Goal: Information Seeking & Learning: Find contact information

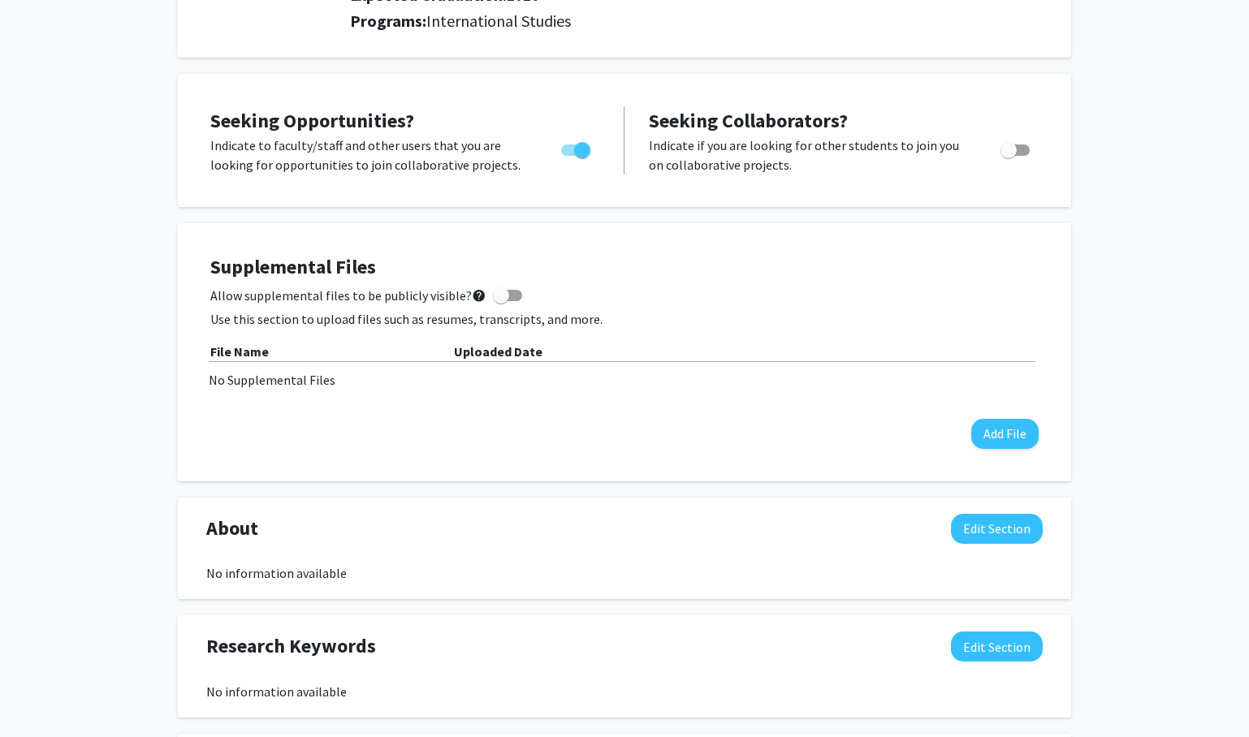
scroll to position [233, 0]
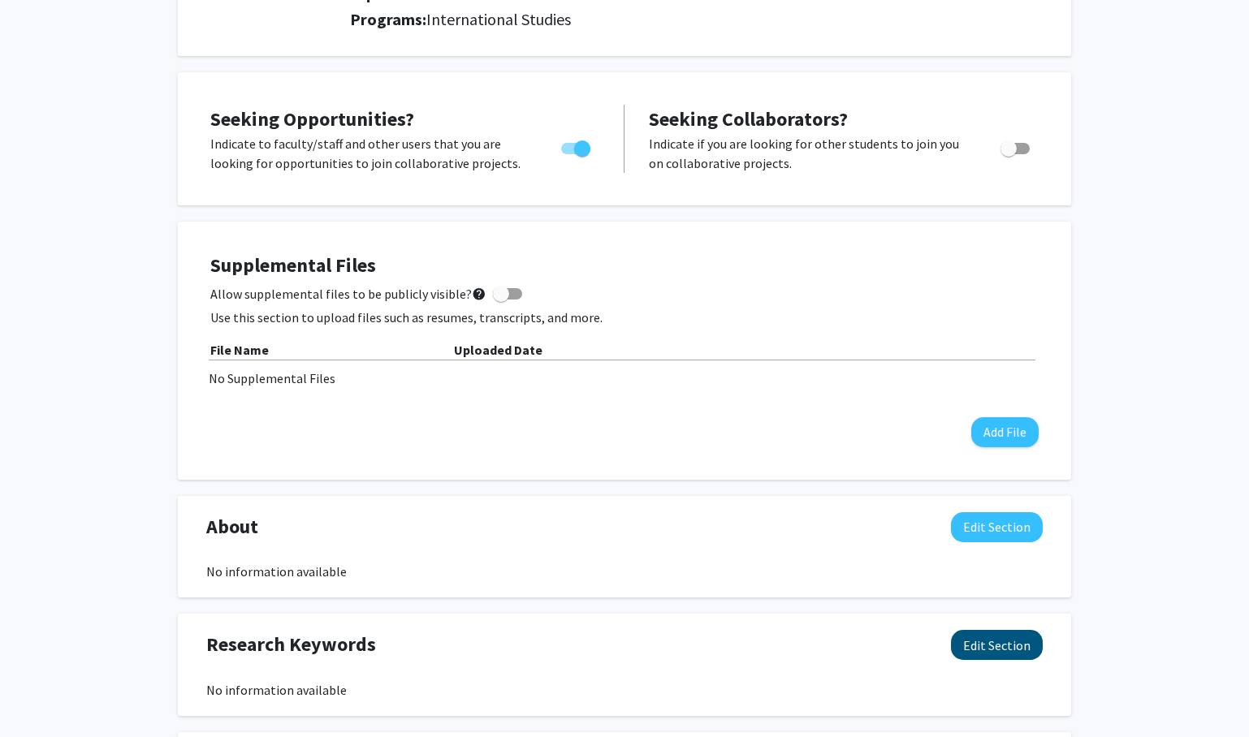
click at [990, 650] on button "Edit Section" at bounding box center [997, 645] width 92 height 30
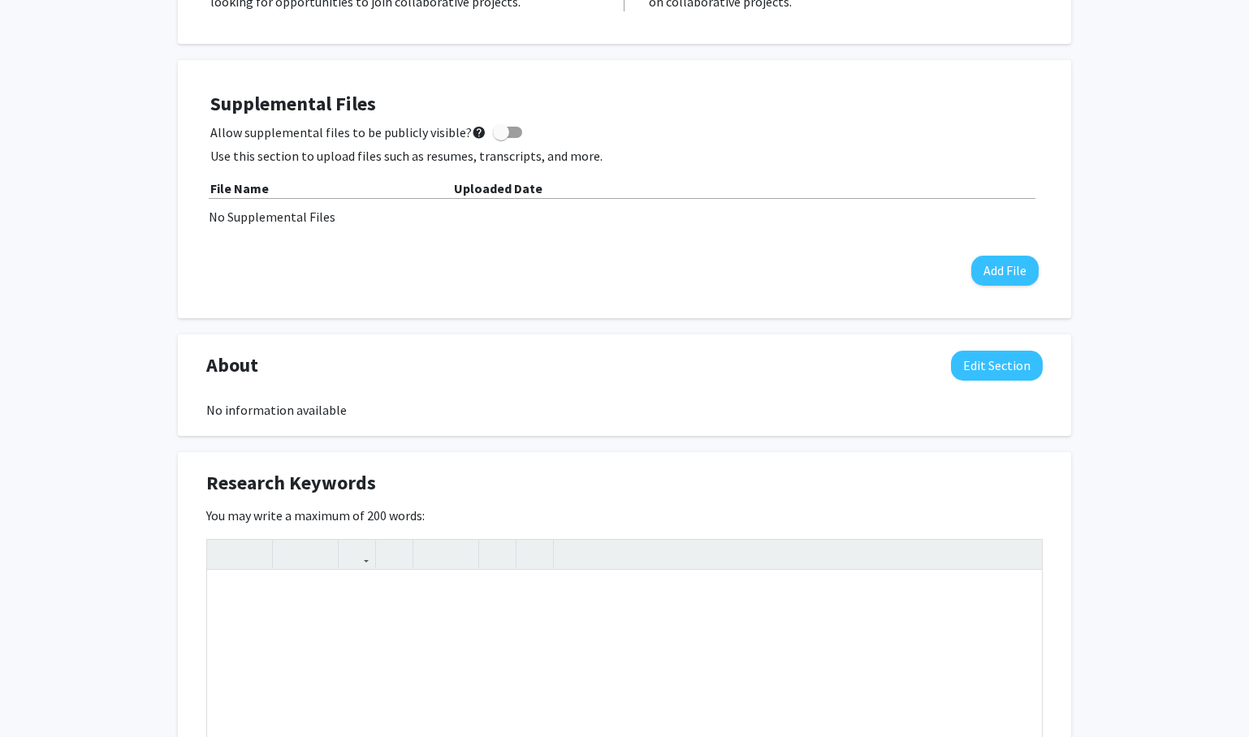
scroll to position [534, 0]
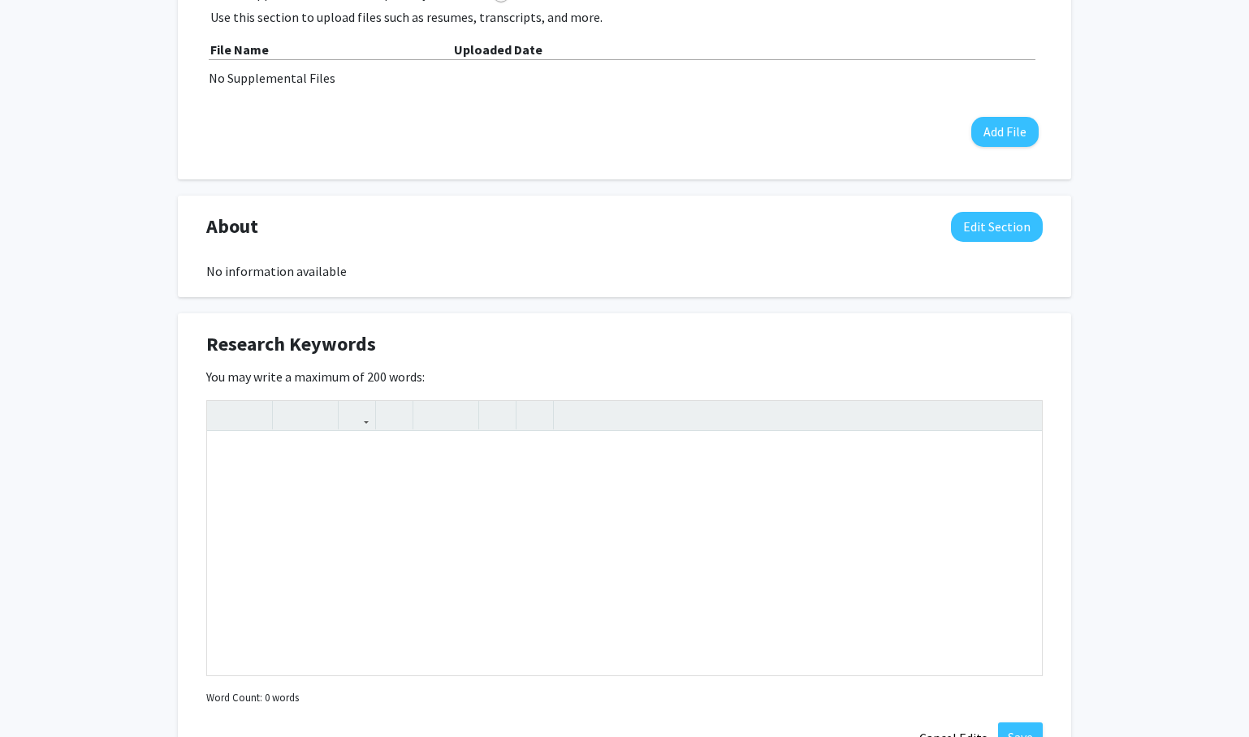
click at [940, 393] on div "You may write a maximum of 200 words: Insert link Remove link Word Count: 0 wor…" at bounding box center [624, 538] width 836 height 343
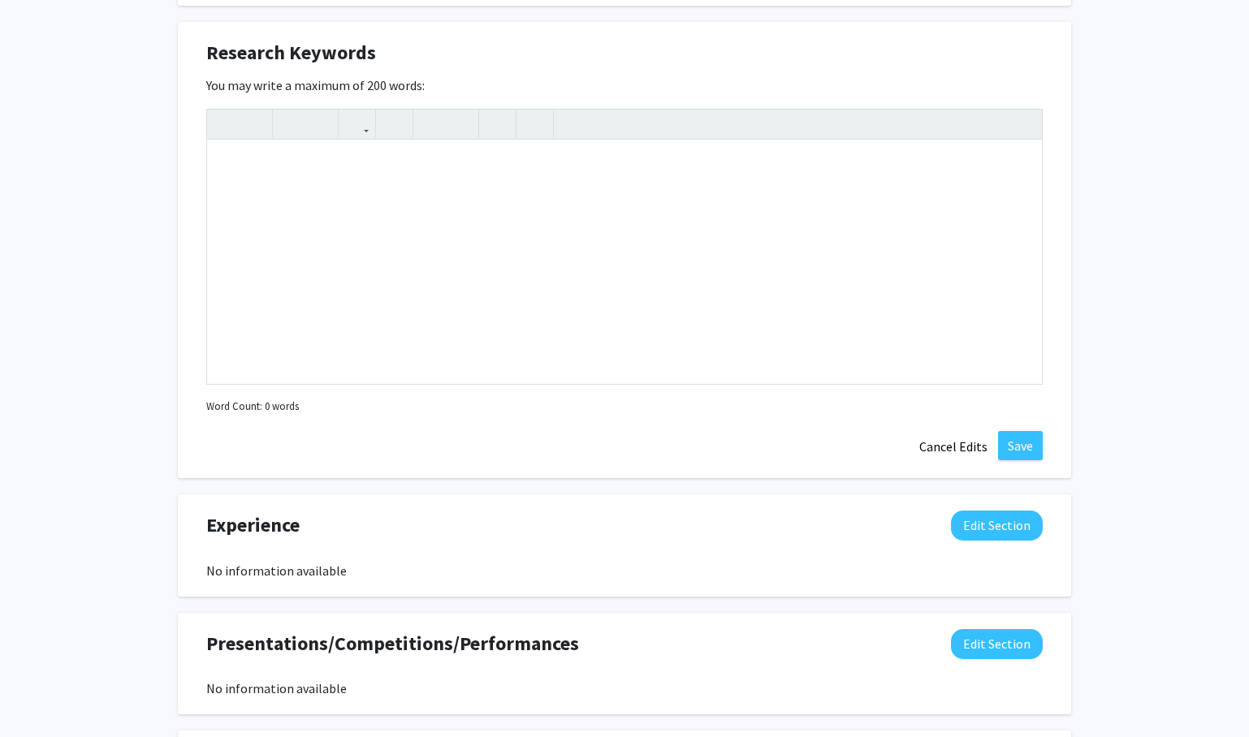
scroll to position [525, 0]
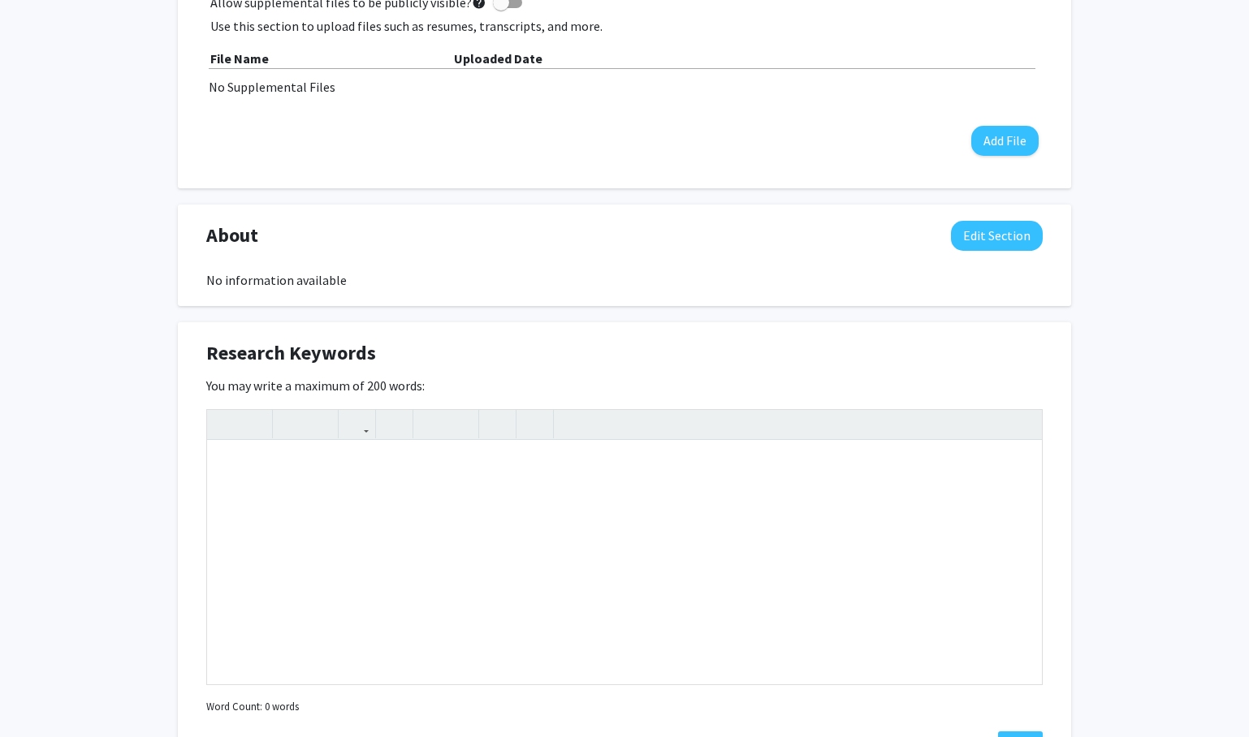
click at [786, 355] on div "Research Keywords Edit Section" at bounding box center [624, 357] width 861 height 37
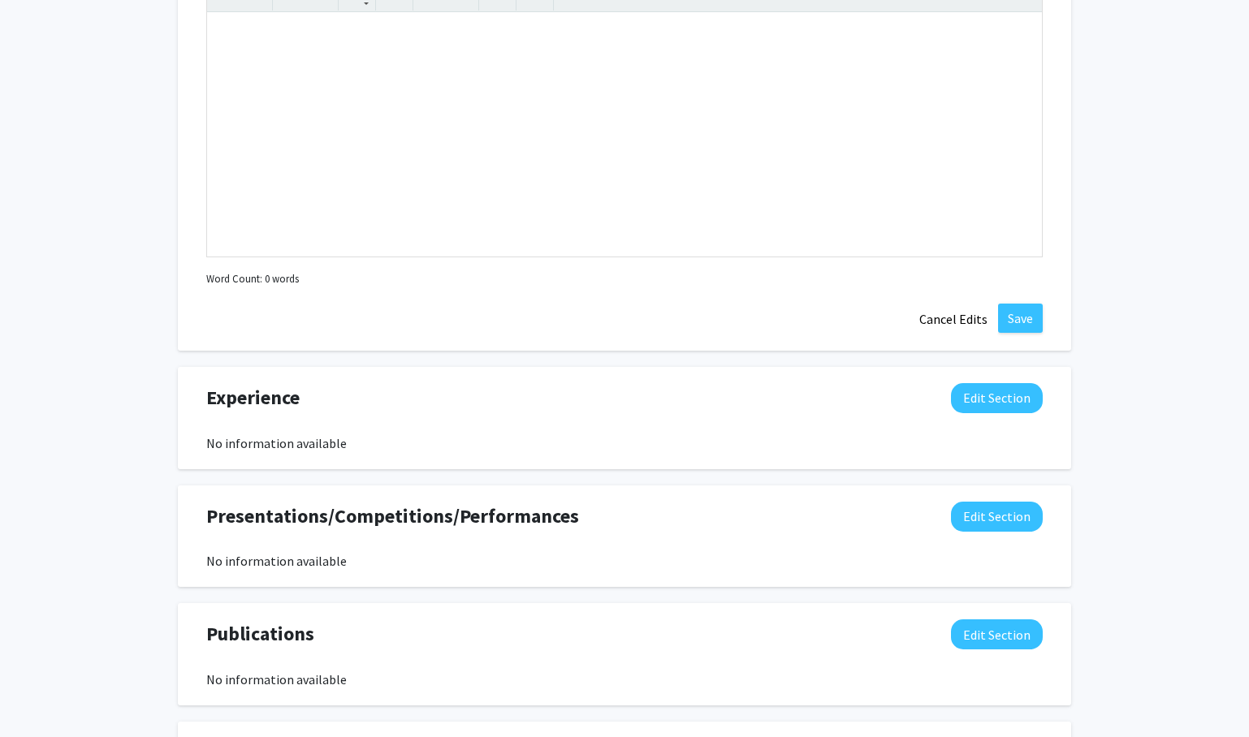
scroll to position [994, 0]
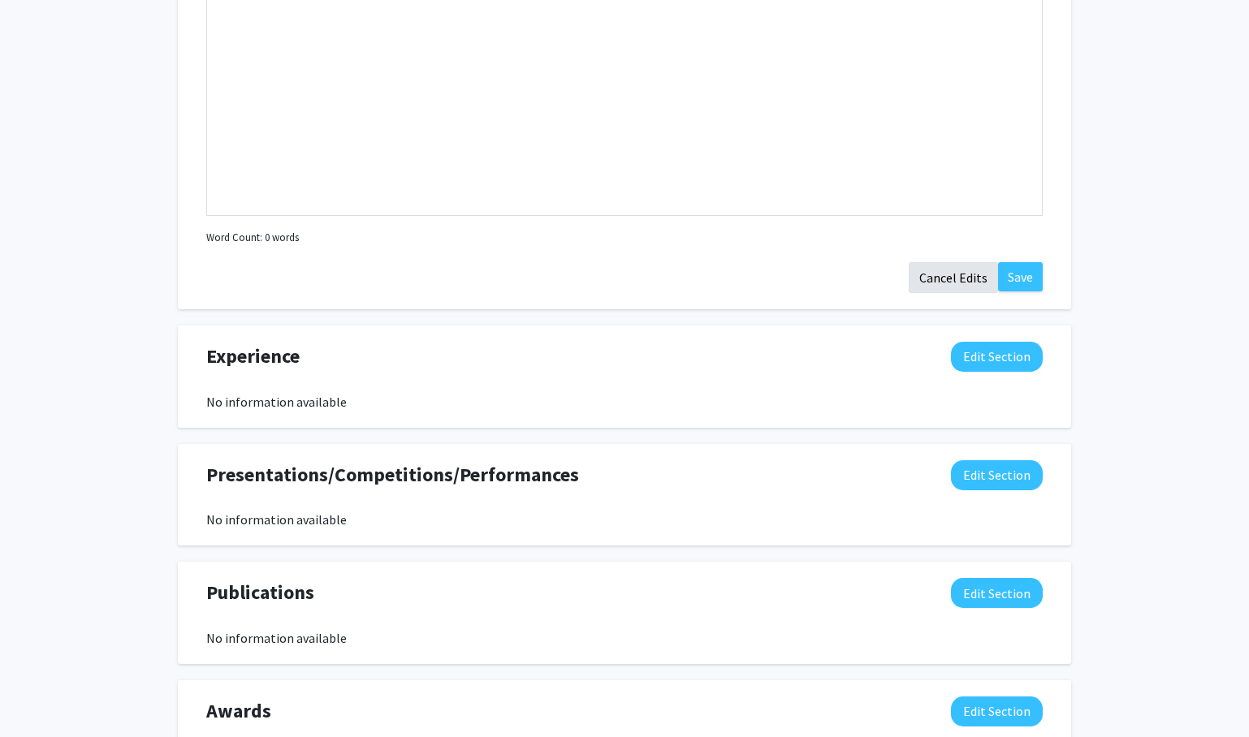
click at [960, 286] on button "Cancel Edits" at bounding box center [953, 277] width 89 height 31
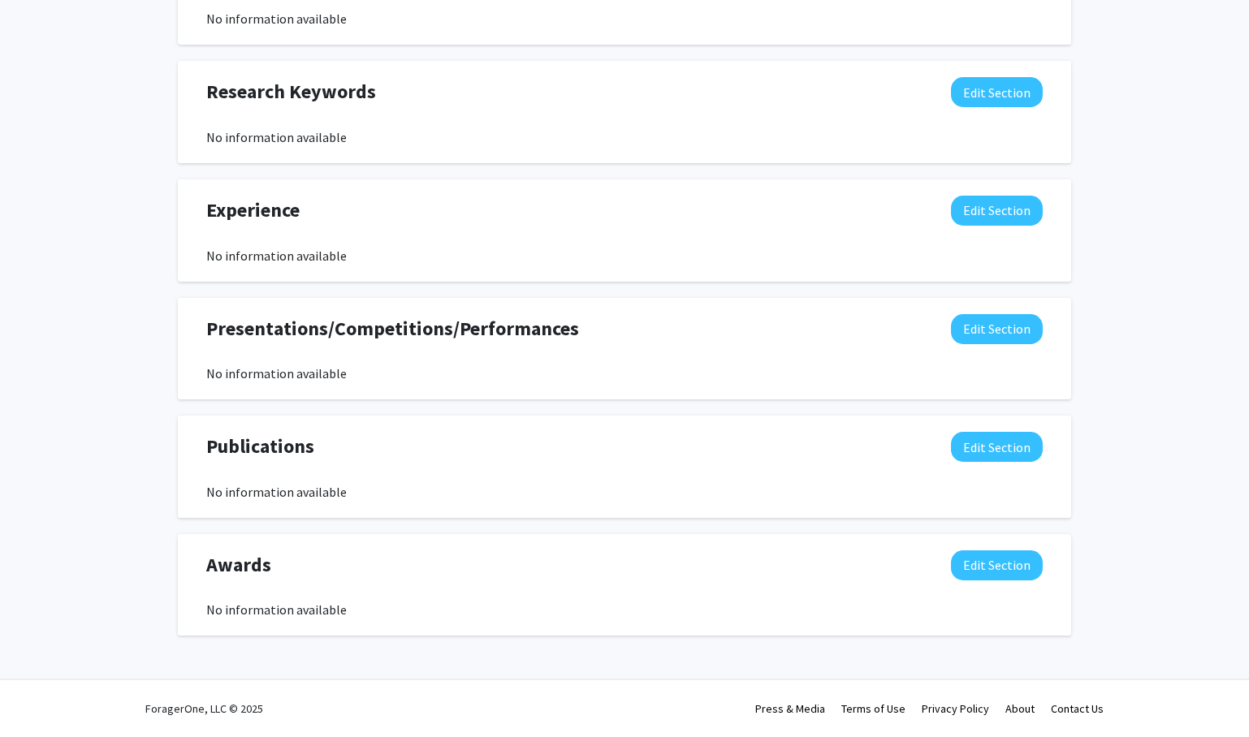
scroll to position [588, 0]
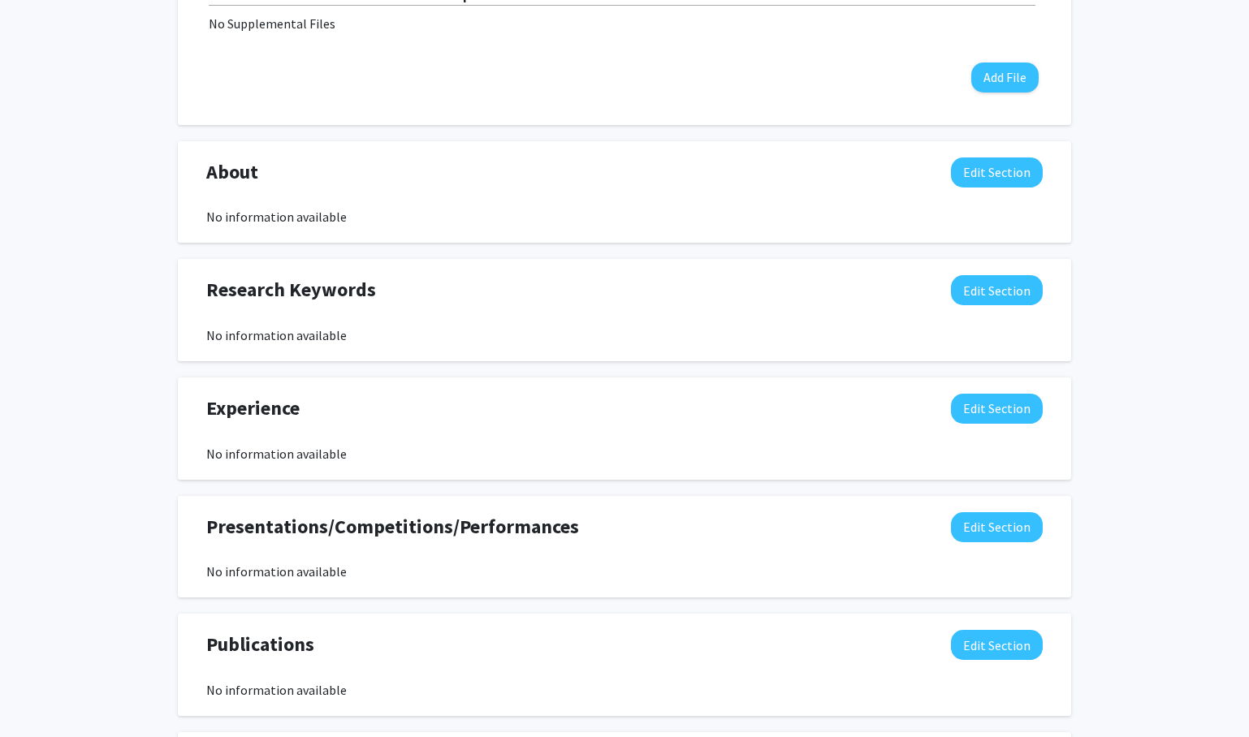
drag, startPoint x: 592, startPoint y: 538, endPoint x: 580, endPoint y: 503, distance: 37.8
click at [580, 503] on div "Presentations/Competitions/Performances Edit Section No information available Y…" at bounding box center [624, 547] width 893 height 102
drag, startPoint x: 580, startPoint y: 503, endPoint x: 572, endPoint y: 548, distance: 46.2
click at [572, 549] on div "Presentations/Competitions/Performances Edit Section No information available Y…" at bounding box center [624, 547] width 893 height 102
click at [136, 444] on div "Nora Kahl Edit Section See Public View help Degree Level: Master's Student Year…" at bounding box center [624, 179] width 1249 height 1416
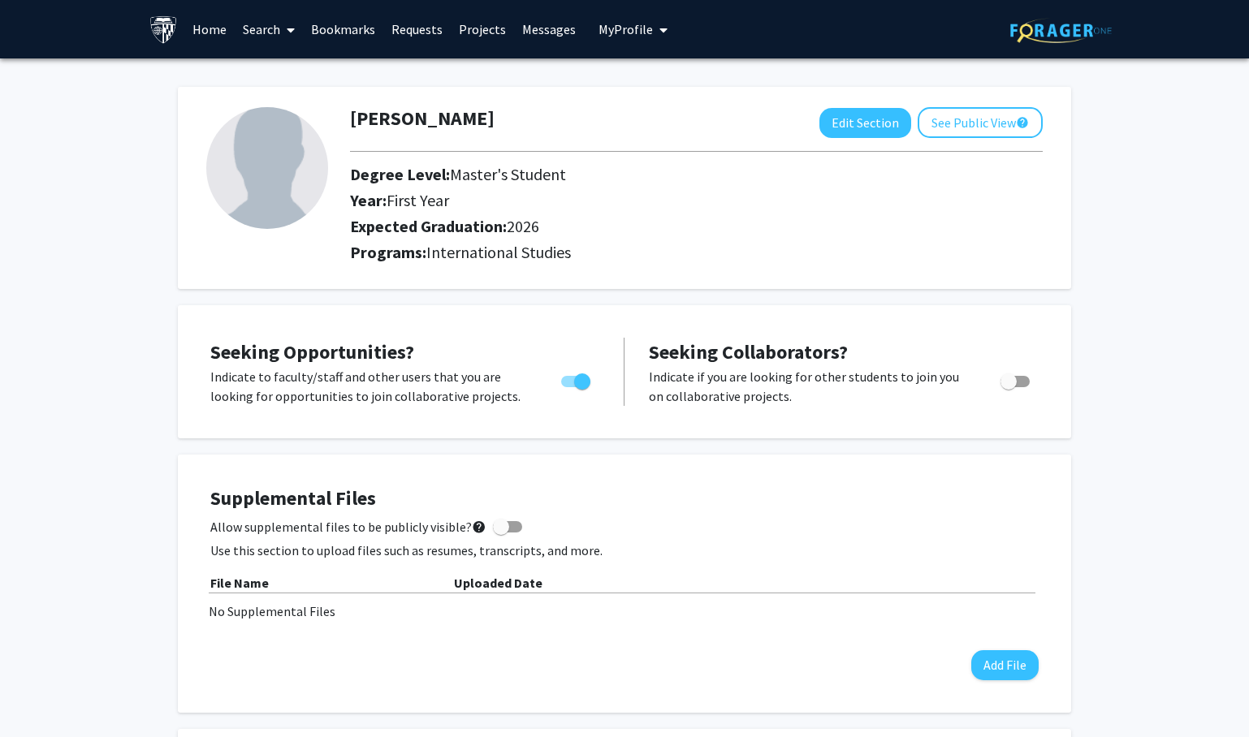
scroll to position [0, 0]
drag, startPoint x: 918, startPoint y: 388, endPoint x: 902, endPoint y: 358, distance: 34.2
click at [902, 357] on div "Seeking Collaborators? Indicate if you are looking for other students to join y…" at bounding box center [844, 372] width 390 height 68
click at [251, 33] on link "Search" at bounding box center [269, 29] width 68 height 57
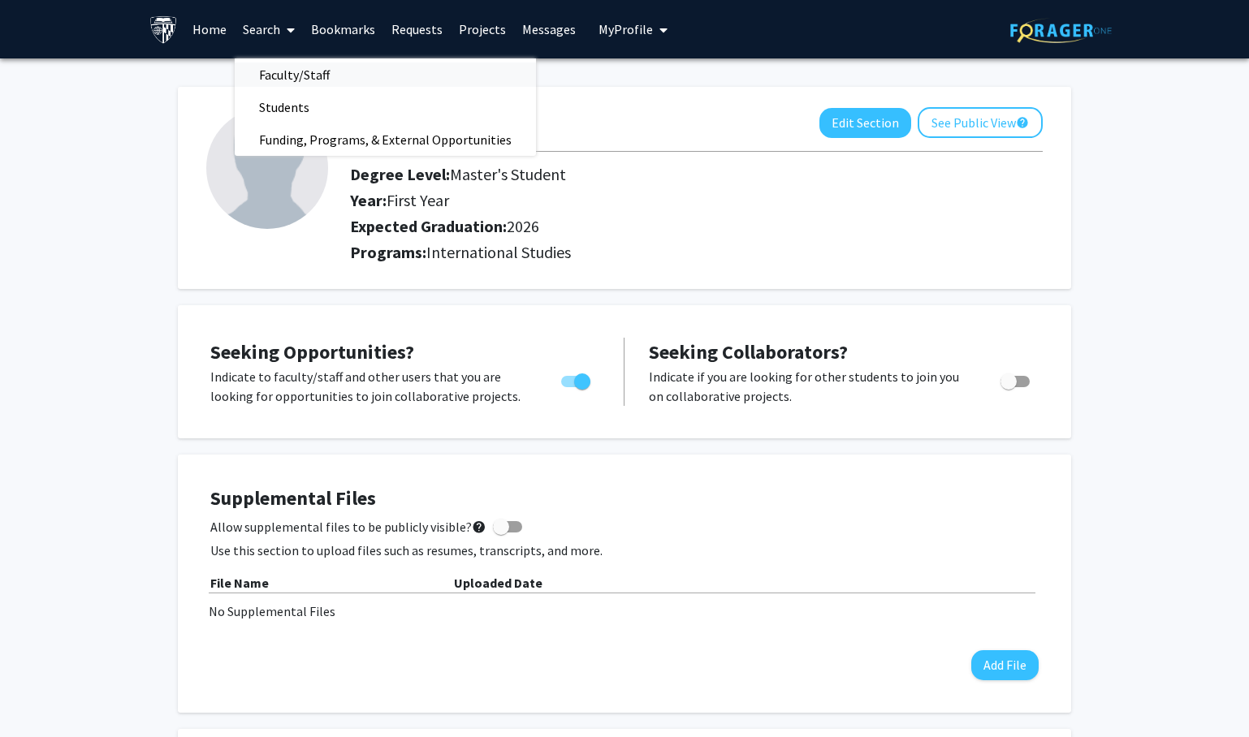
click at [292, 80] on span "Faculty/Staff" at bounding box center [294, 74] width 119 height 32
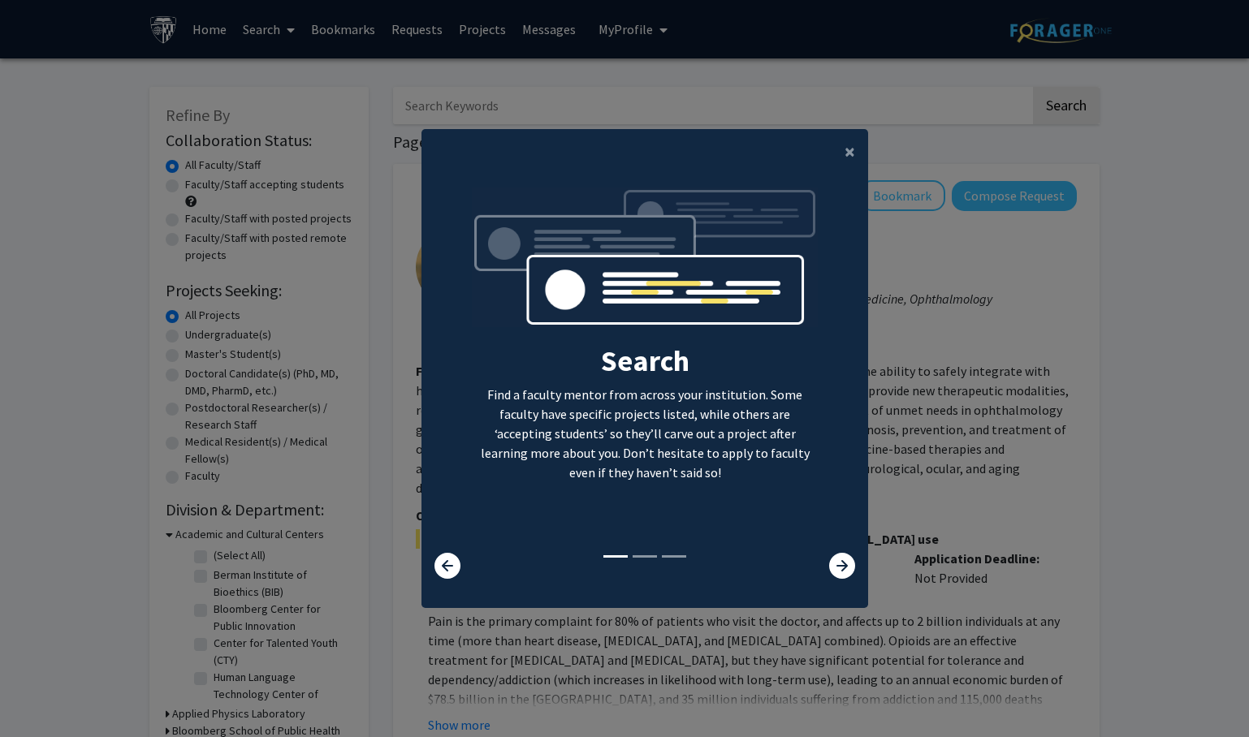
click at [709, 417] on p "Find a faculty mentor from across your institution. Some faculty have specific …" at bounding box center [645, 433] width 347 height 97
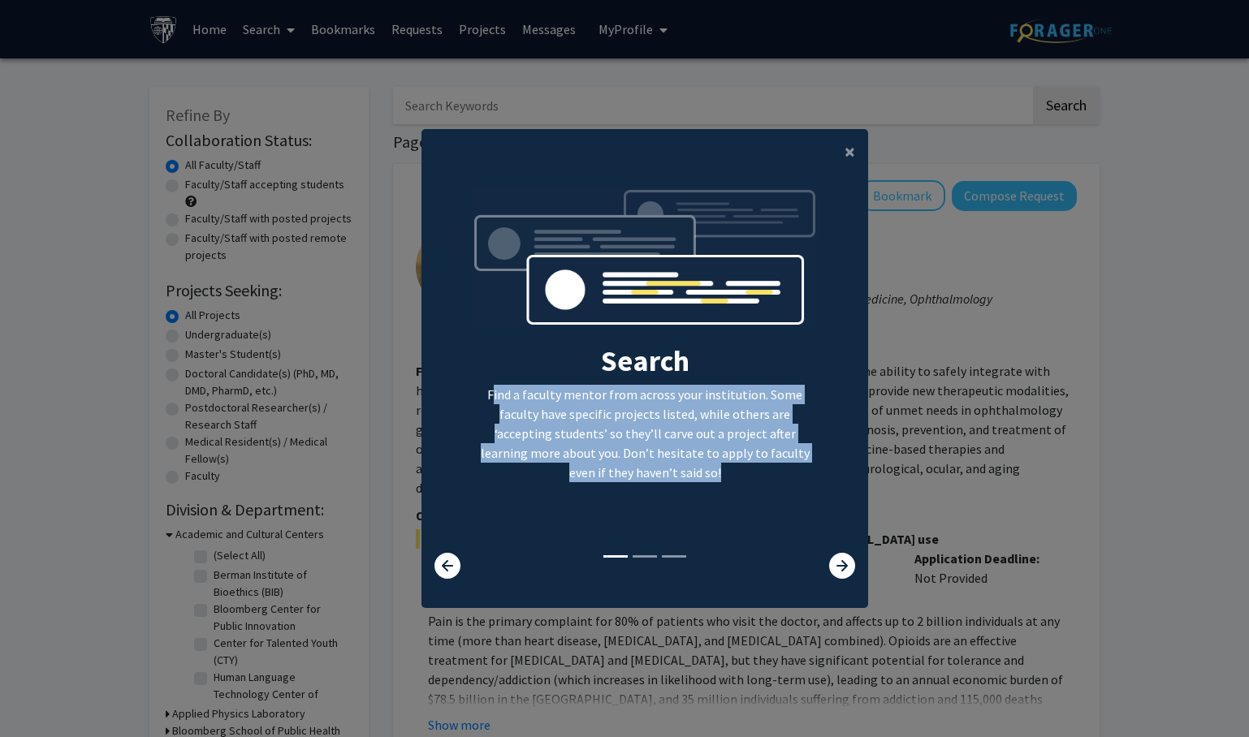
click at [743, 418] on p "Find a faculty mentor from across your institution. Some faculty have specific …" at bounding box center [645, 433] width 347 height 97
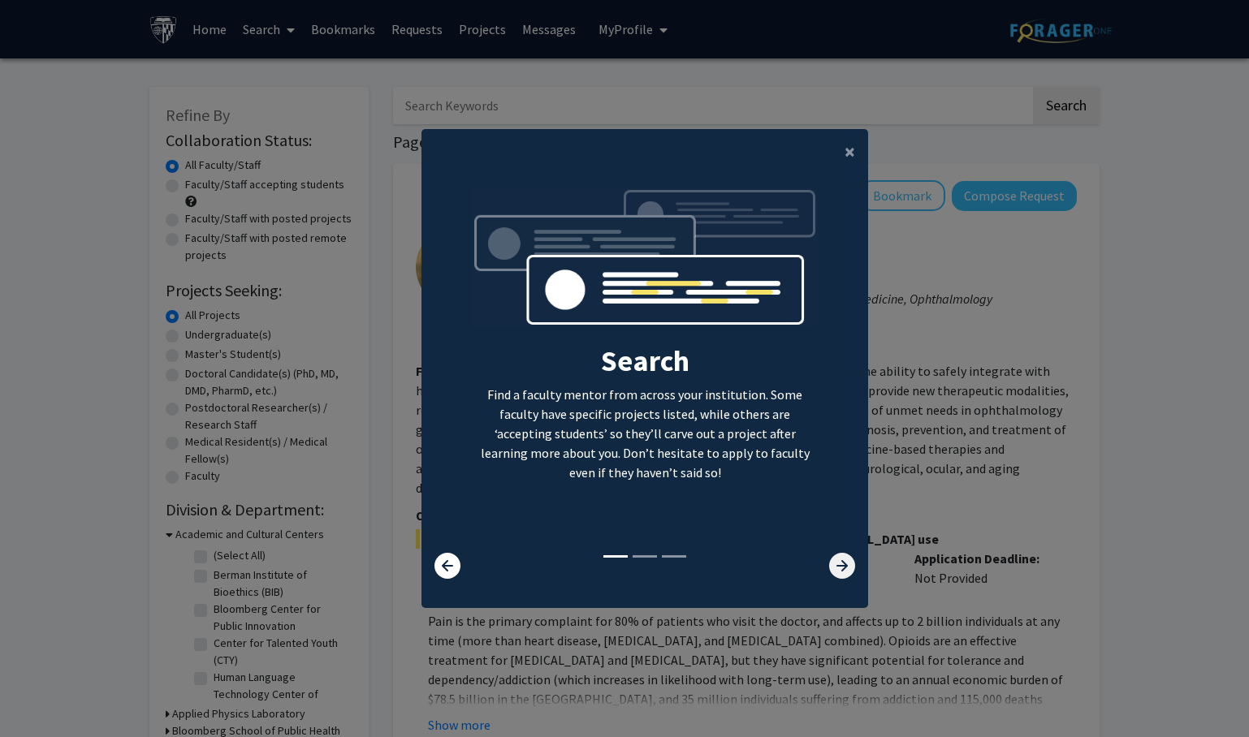
click at [847, 579] on icon at bounding box center [842, 566] width 26 height 26
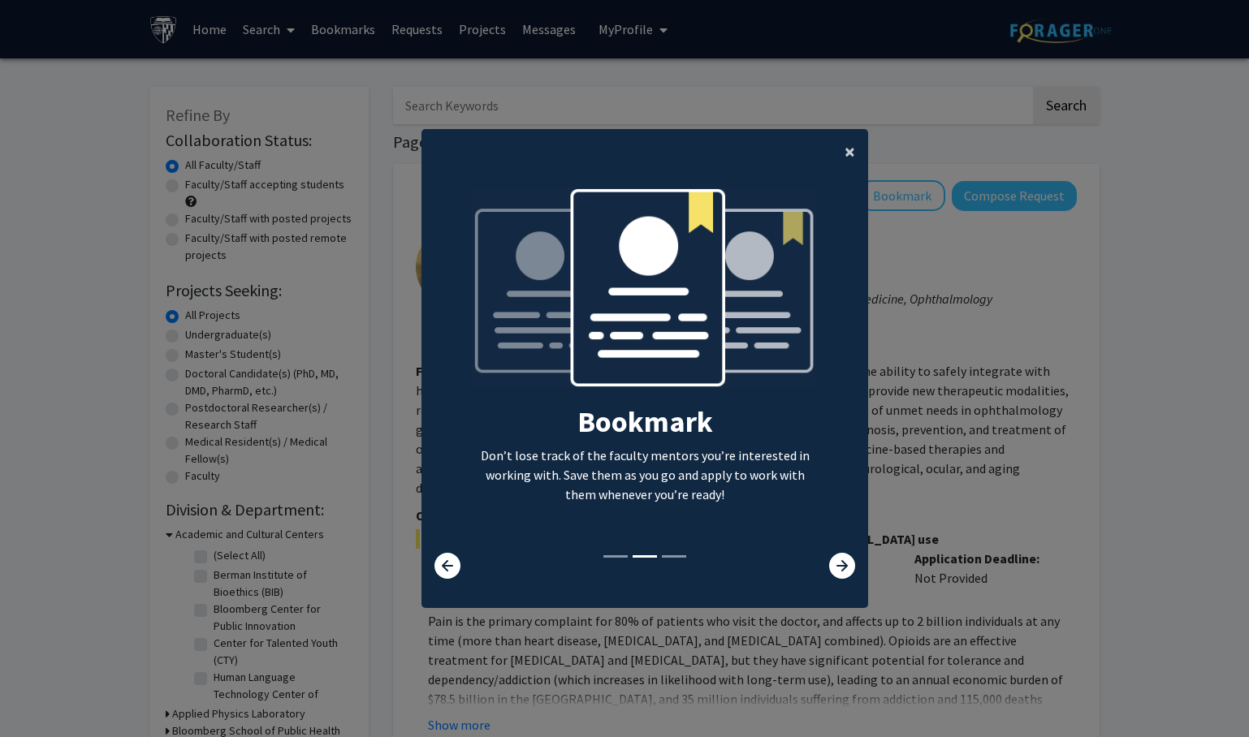
click at [849, 153] on span "×" at bounding box center [850, 151] width 11 height 25
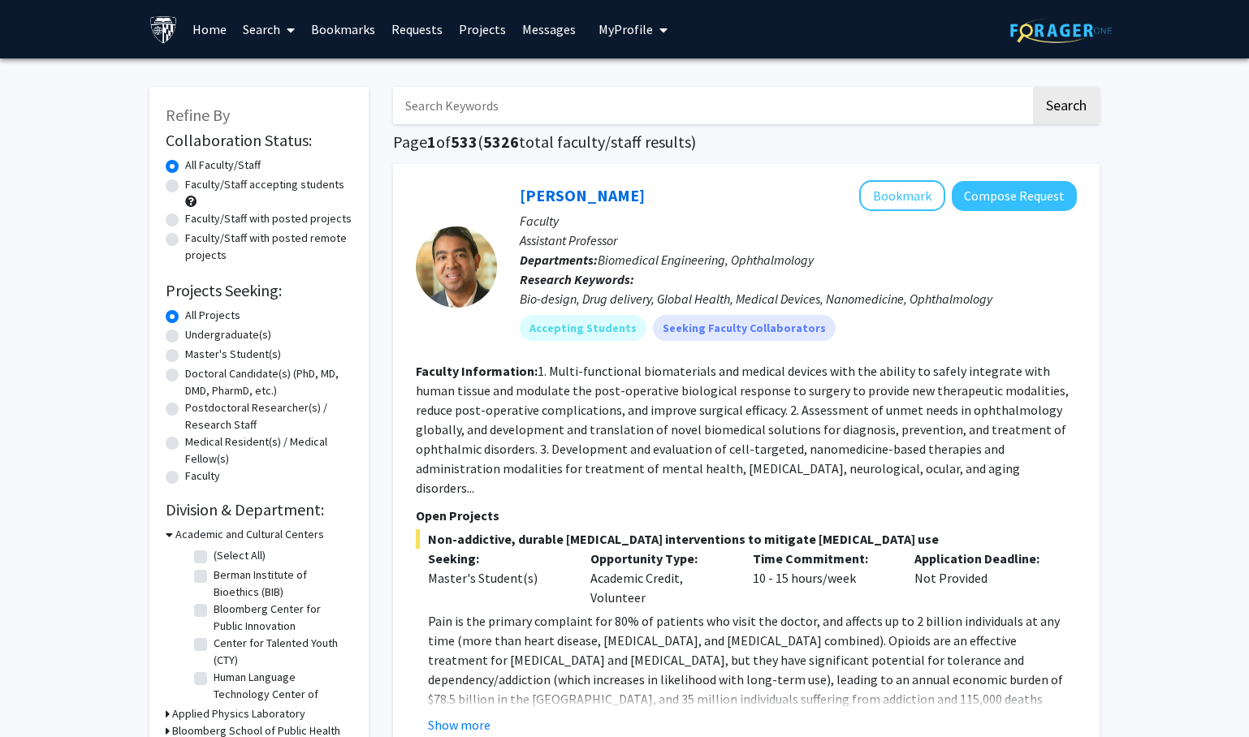
click at [185, 356] on label "Master's Student(s)" at bounding box center [233, 354] width 96 height 17
click at [185, 356] on input "Master's Student(s)" at bounding box center [190, 351] width 11 height 11
radio input "true"
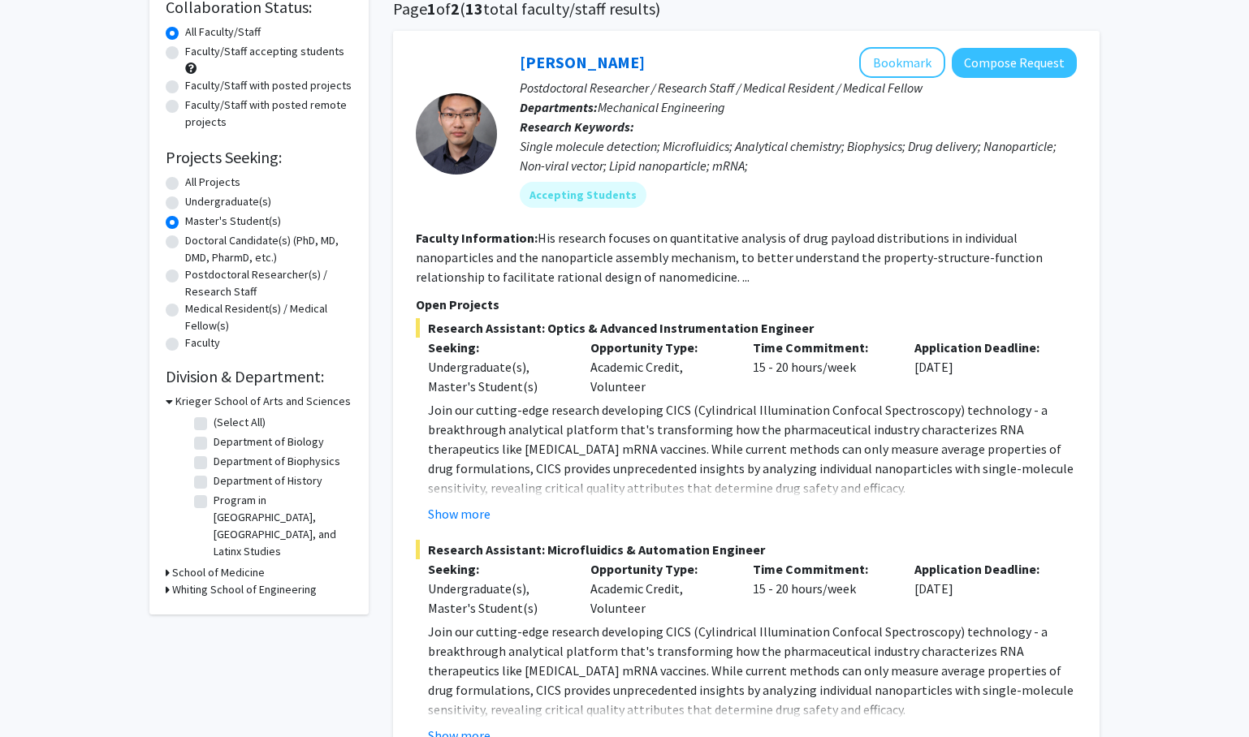
scroll to position [132, 0]
click at [201, 531] on fg-checkbox "Program in Latin American, Caribbean, and Latinx Studies Program in Latin Ameri…" at bounding box center [271, 527] width 154 height 68
click at [185, 226] on label "Master's Student(s)" at bounding box center [233, 222] width 96 height 17
click at [185, 224] on input "Master's Student(s)" at bounding box center [190, 219] width 11 height 11
click at [185, 244] on label "Doctoral Candidate(s) (PhD, MD, DMD, PharmD, etc.)" at bounding box center [268, 250] width 167 height 34
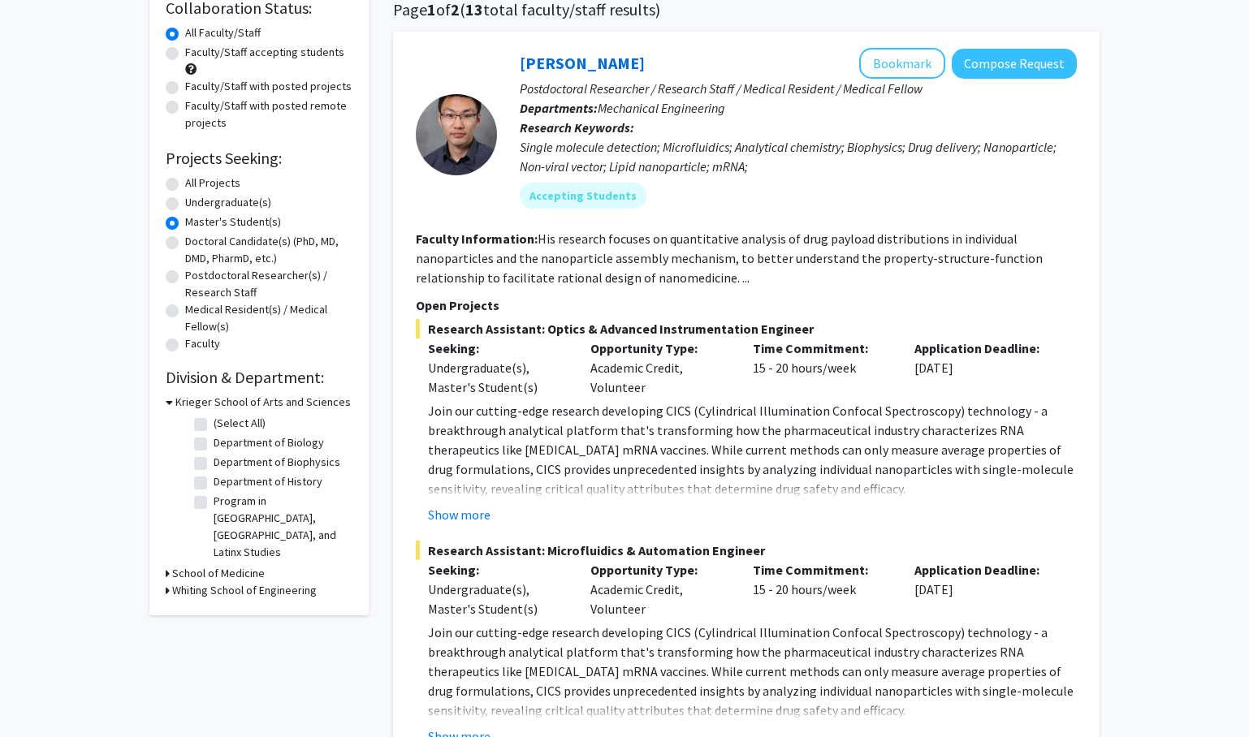
click at [185, 244] on input "Doctoral Candidate(s) (PhD, MD, DMD, PharmD, etc.)" at bounding box center [190, 238] width 11 height 11
radio input "true"
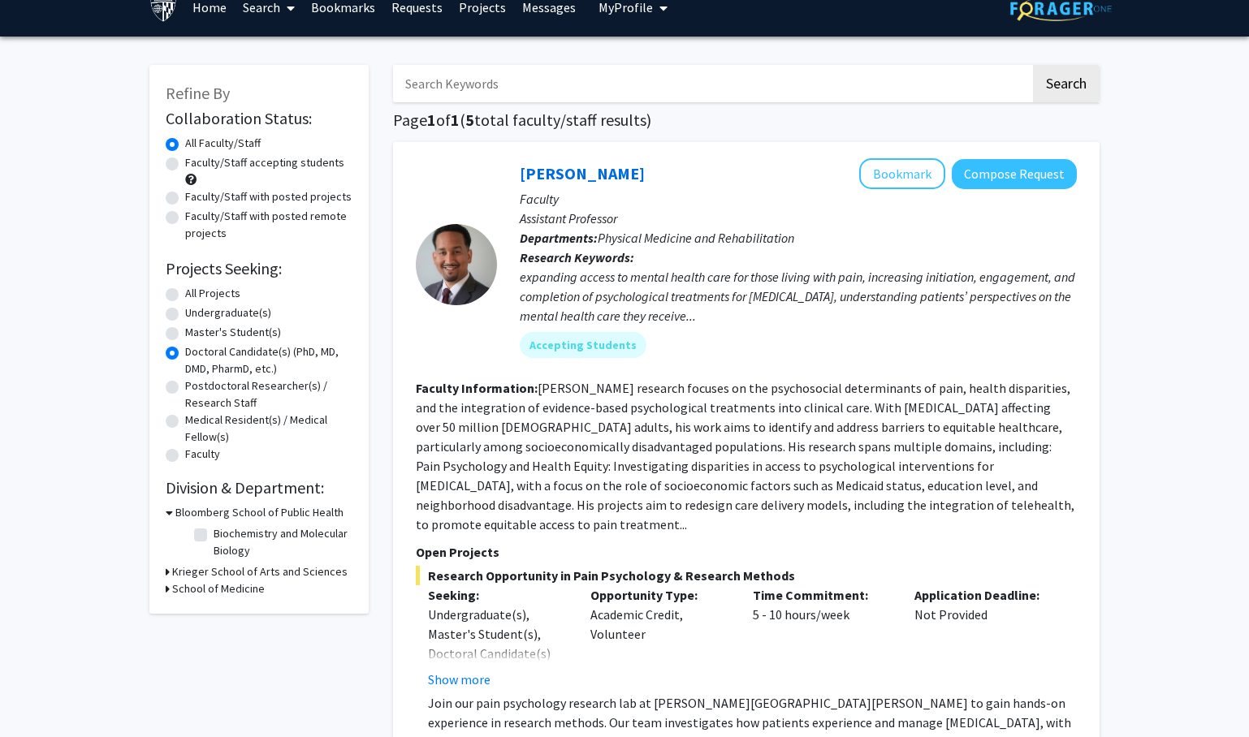
scroll to position [23, 0]
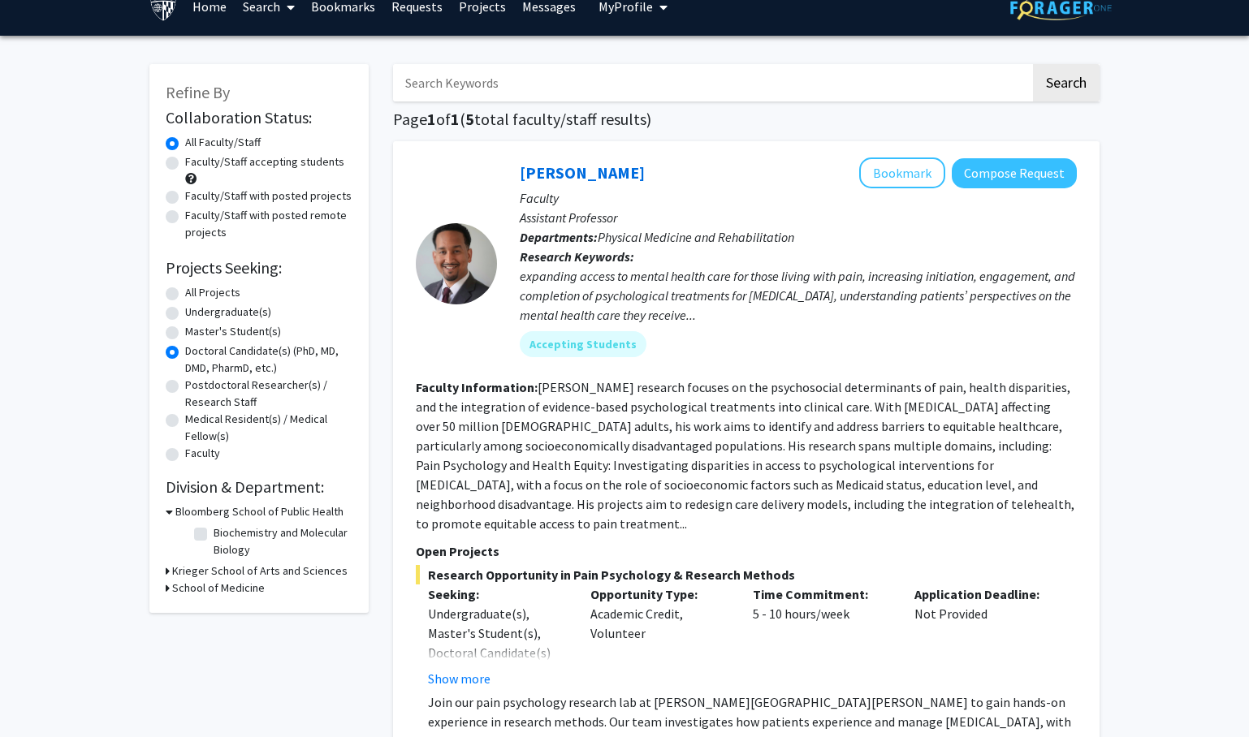
click at [185, 317] on label "Undergraduate(s)" at bounding box center [228, 312] width 86 height 17
click at [185, 314] on input "Undergraduate(s)" at bounding box center [190, 309] width 11 height 11
radio input "true"
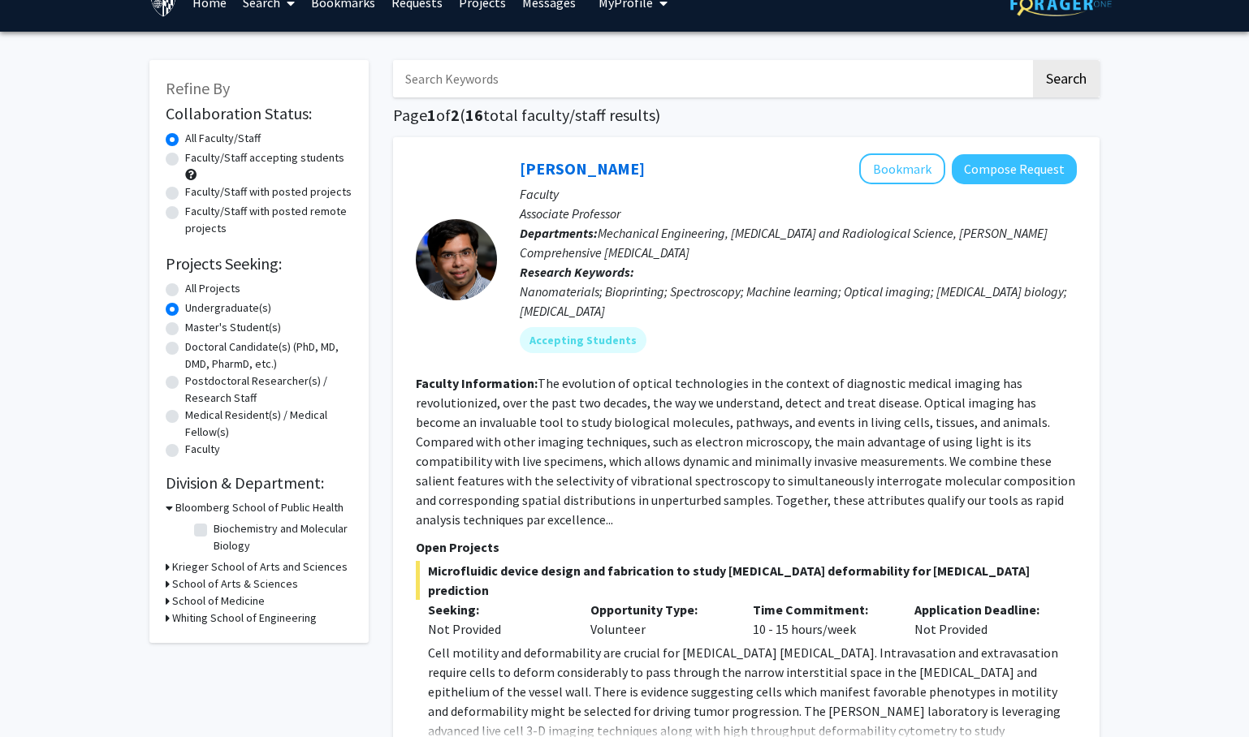
scroll to position [38, 0]
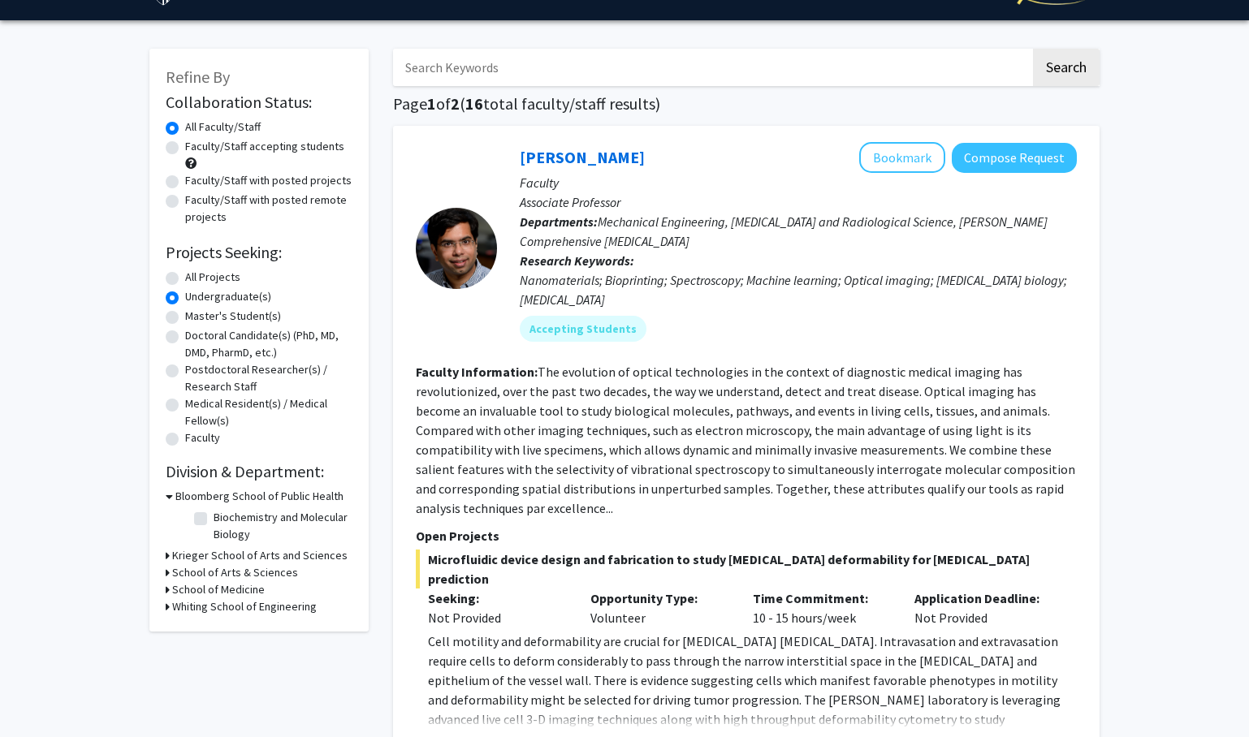
click at [252, 556] on h3 "Krieger School of Arts and Sciences" at bounding box center [259, 555] width 175 height 17
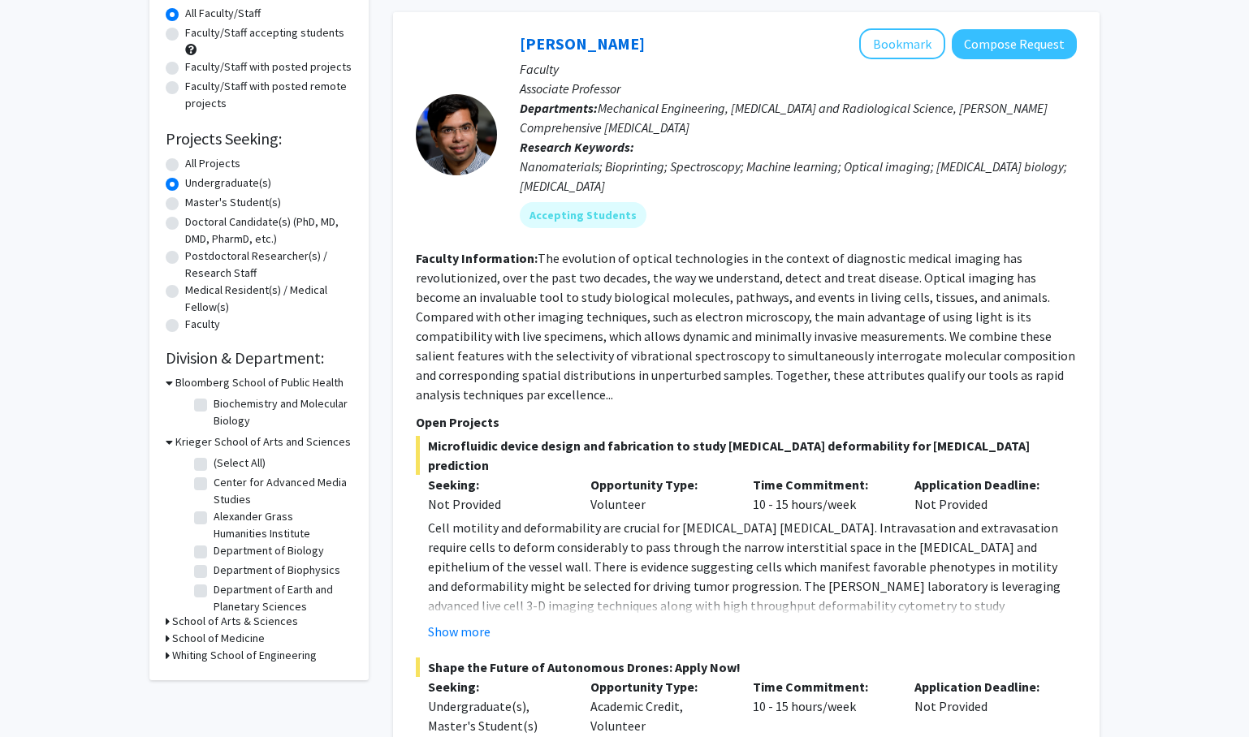
scroll to position [0, 0]
click at [456, 541] on p "Cell motility and deformability are crucial for cancer metastasis. Intravasatio…" at bounding box center [752, 576] width 649 height 117
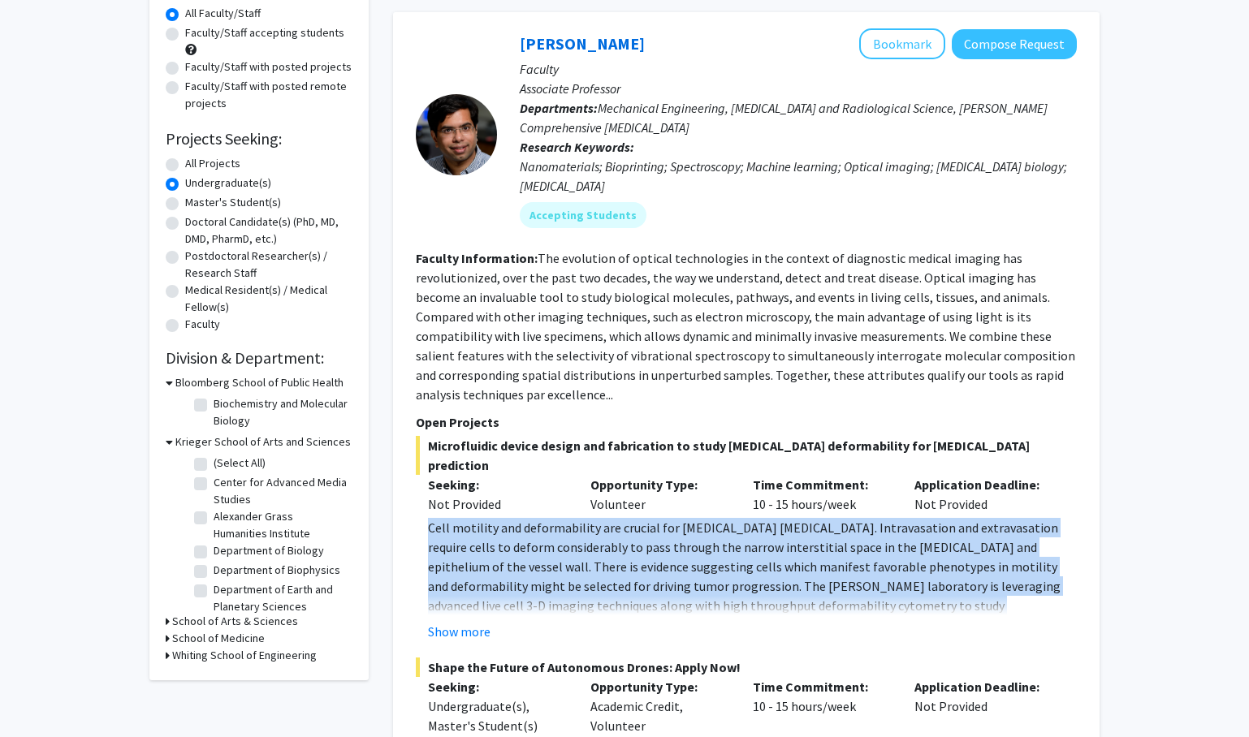
click at [456, 541] on p "Cell motility and deformability are crucial for cancer metastasis. Intravasatio…" at bounding box center [752, 576] width 649 height 117
click at [810, 352] on fg-read-more "The evolution of optical technologies in the context of diagnostic medical imag…" at bounding box center [745, 326] width 659 height 153
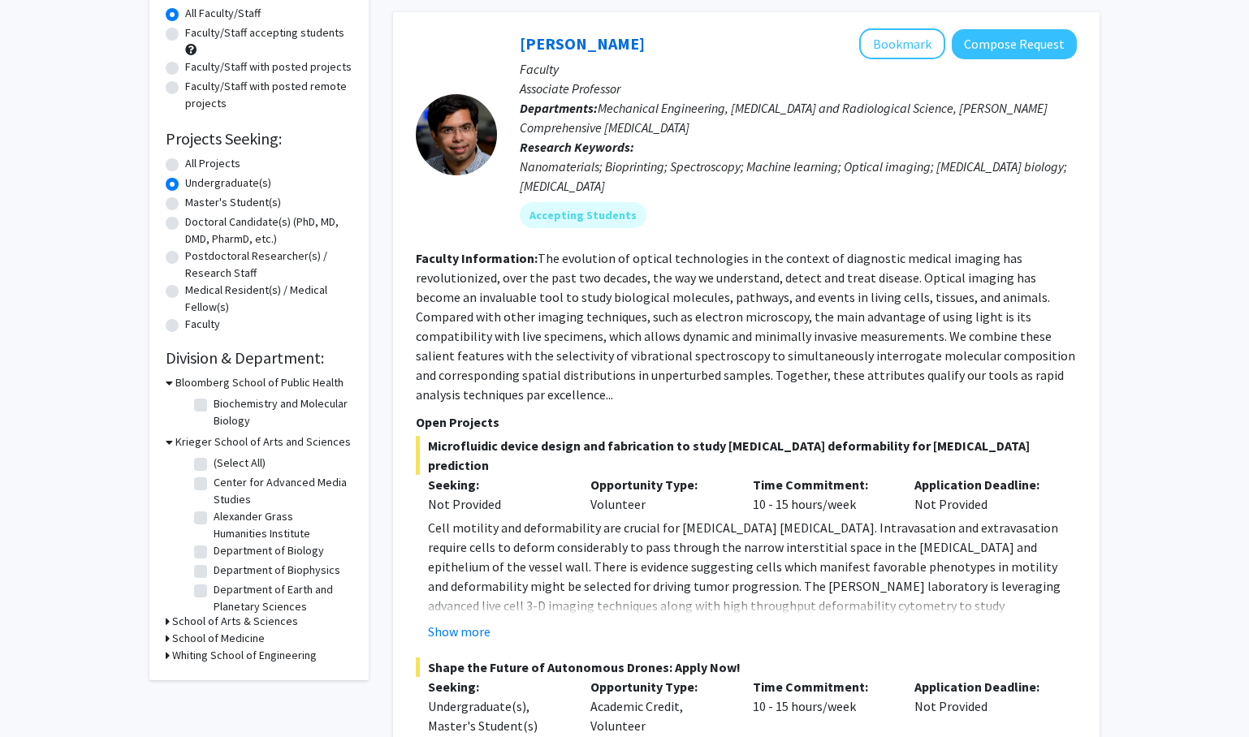
click at [810, 352] on fg-read-more "The evolution of optical technologies in the context of diagnostic medical imag…" at bounding box center [745, 326] width 659 height 153
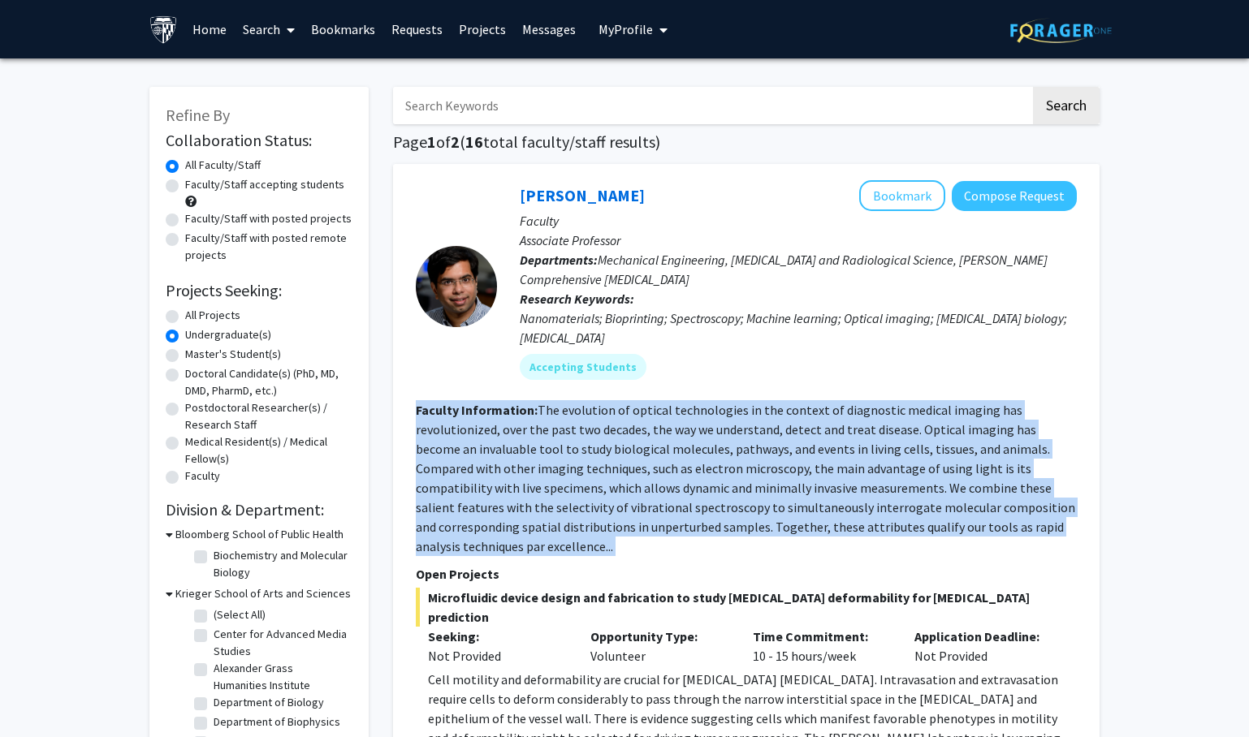
click at [810, 352] on fg-user-badges "Accepting Students" at bounding box center [798, 364] width 557 height 32
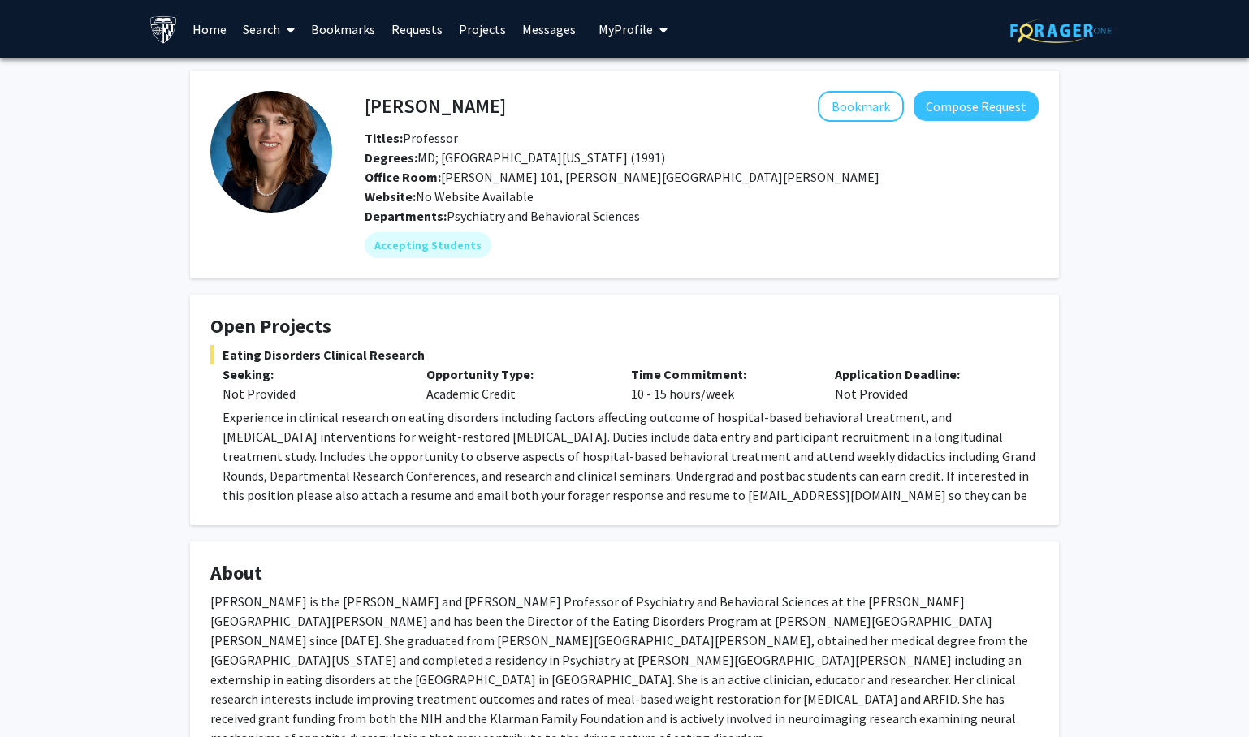
click at [567, 443] on span "Experience in clinical research on eating disorders including factors affecting…" at bounding box center [629, 466] width 813 height 114
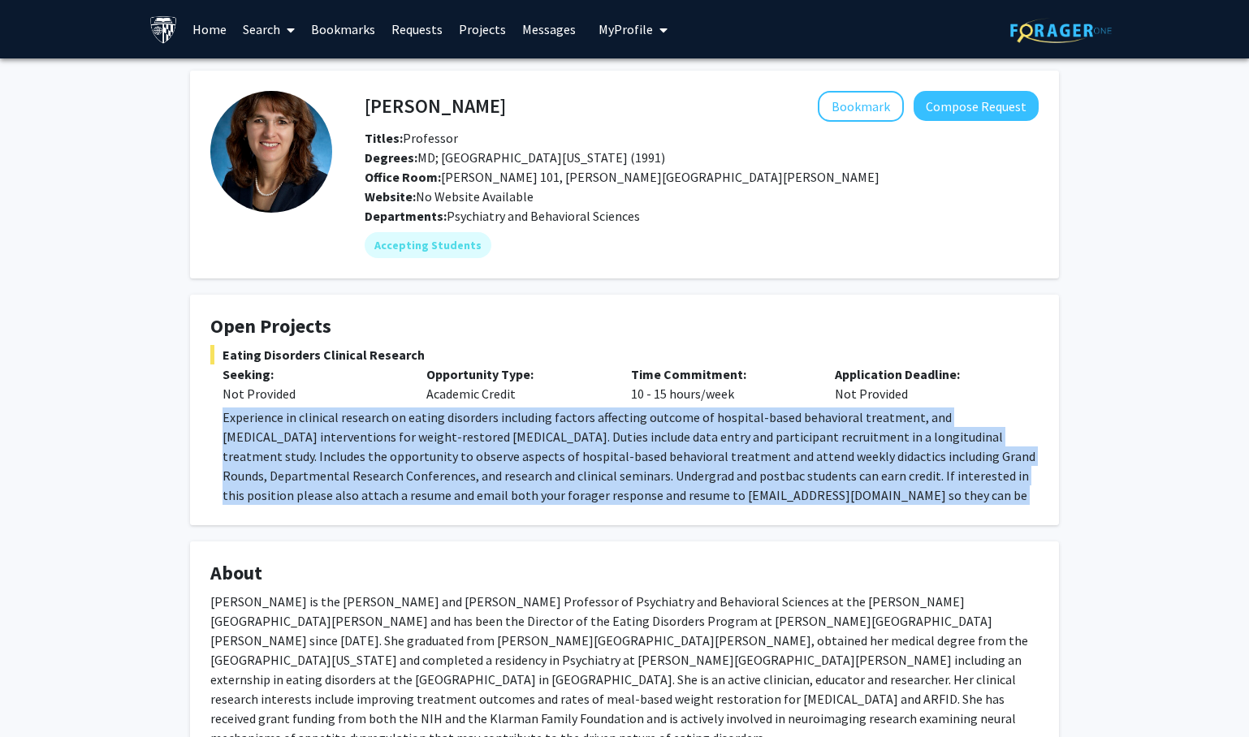
click at [567, 443] on span "Experience in clinical research on eating disorders including factors affecting…" at bounding box center [629, 466] width 813 height 114
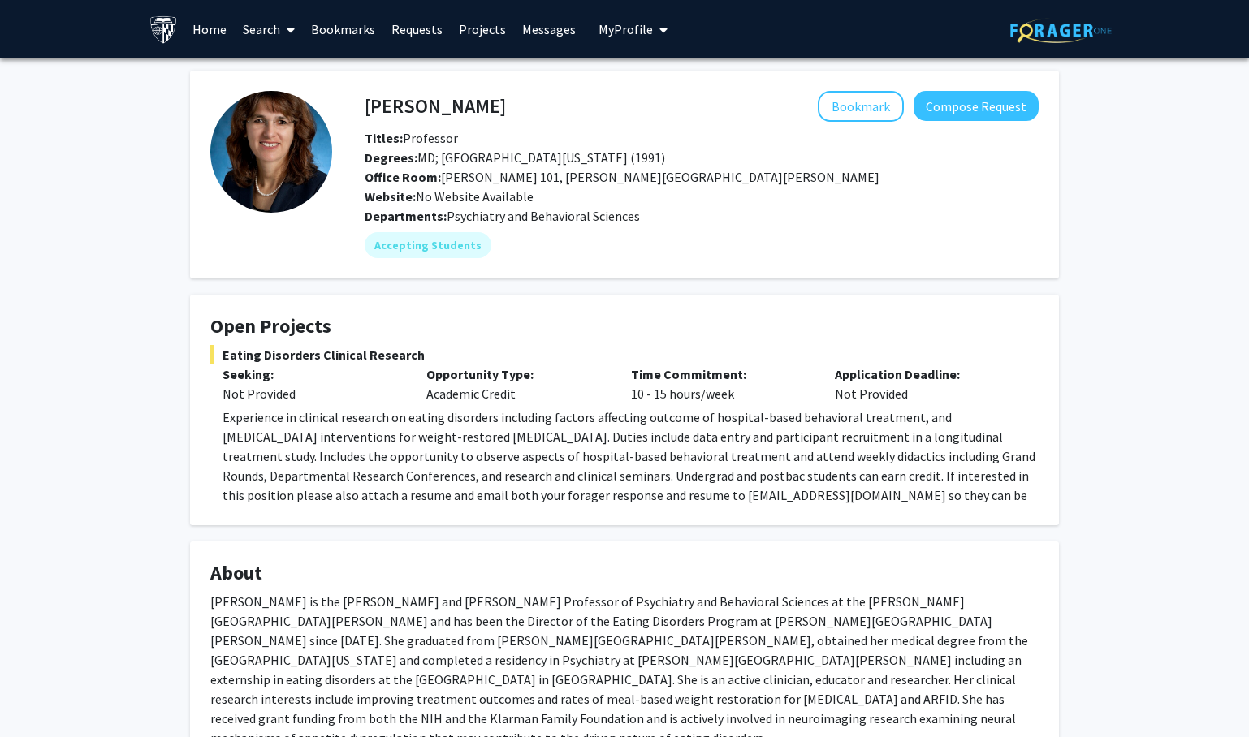
click at [567, 443] on span "Experience in clinical research on eating disorders including factors affecting…" at bounding box center [629, 466] width 813 height 114
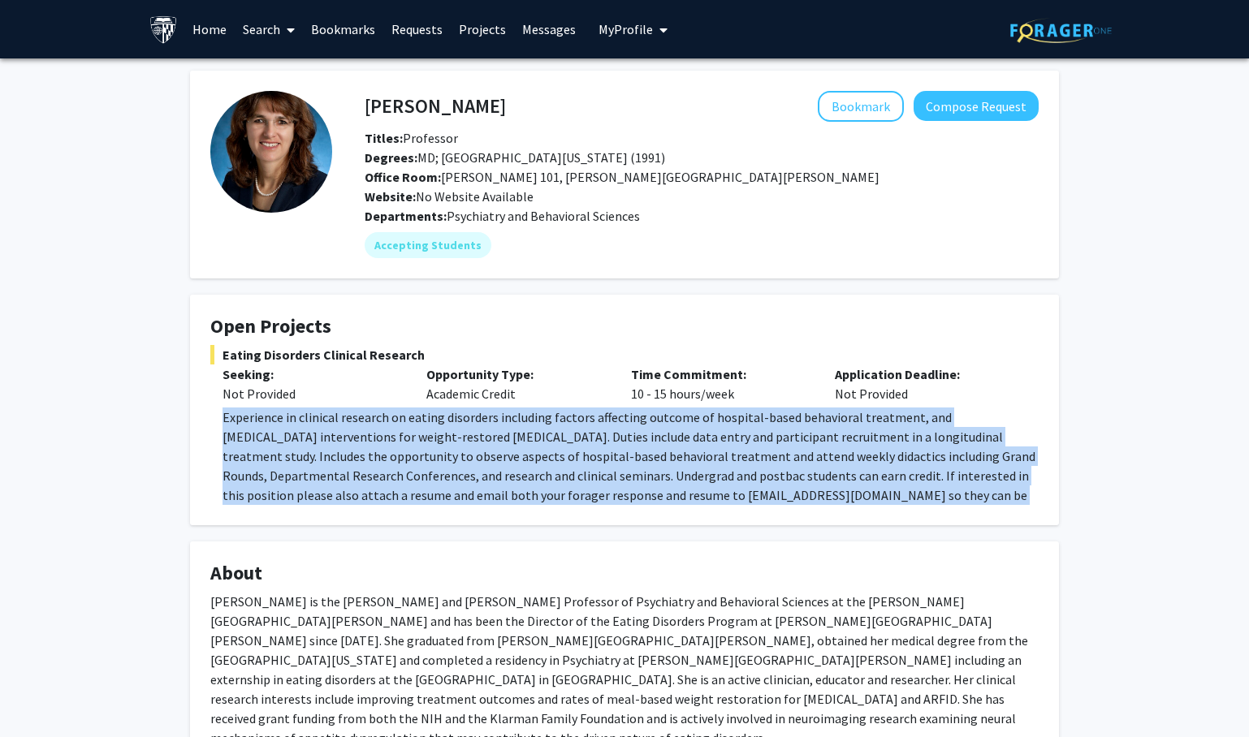
click at [567, 443] on span "Experience in clinical research on eating disorders including factors affecting…" at bounding box center [629, 466] width 813 height 114
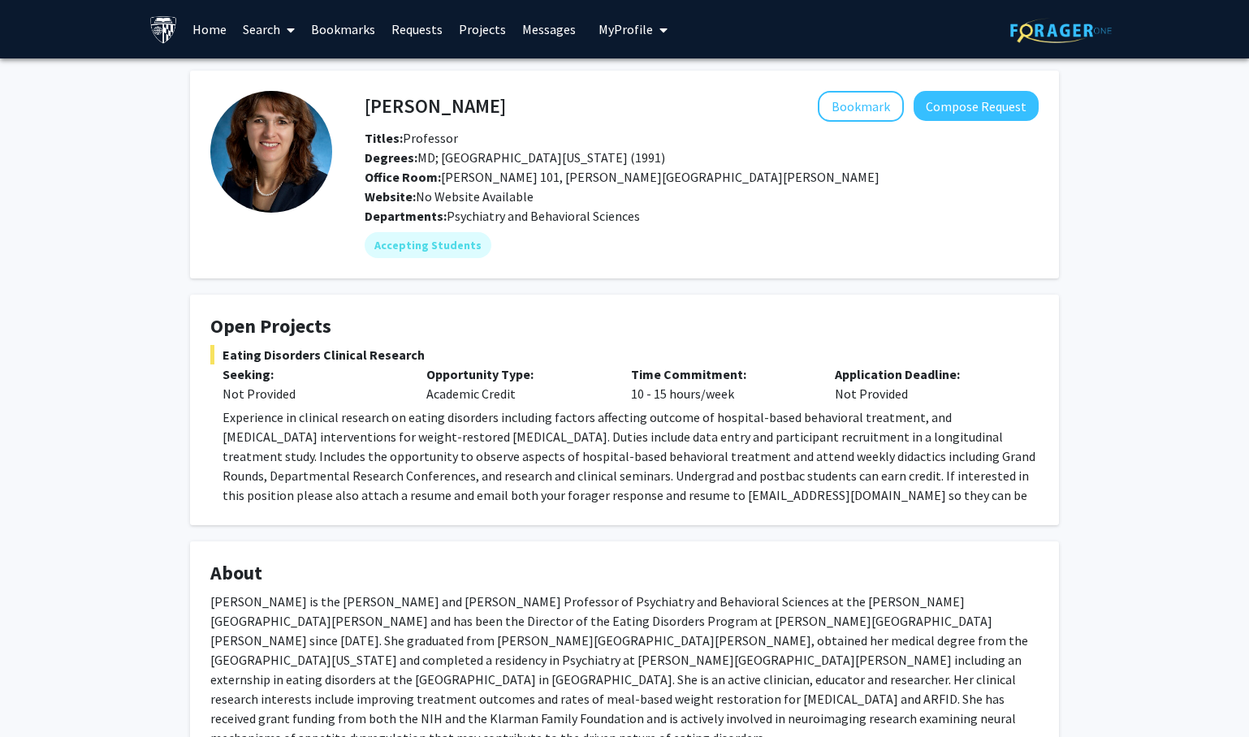
click at [567, 443] on span "Experience in clinical research on eating disorders including factors affecting…" at bounding box center [629, 466] width 813 height 114
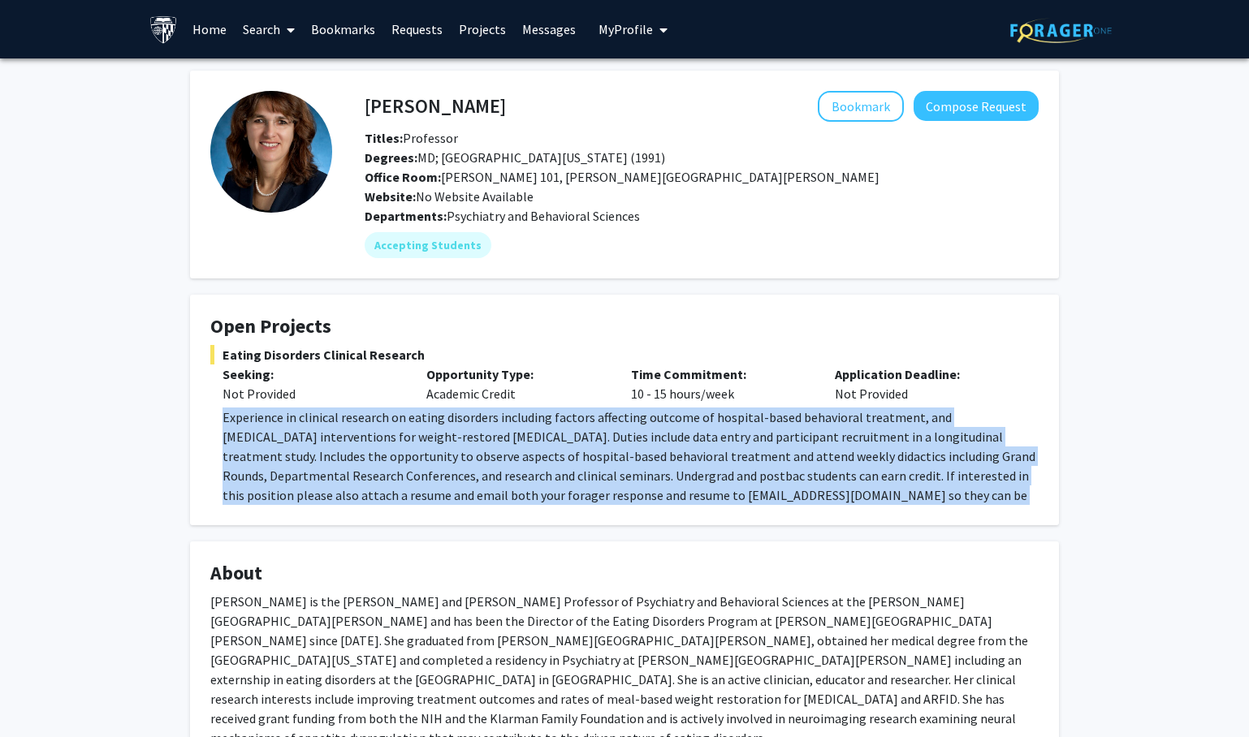
click at [567, 443] on span "Experience in clinical research on eating disorders including factors affecting…" at bounding box center [629, 466] width 813 height 114
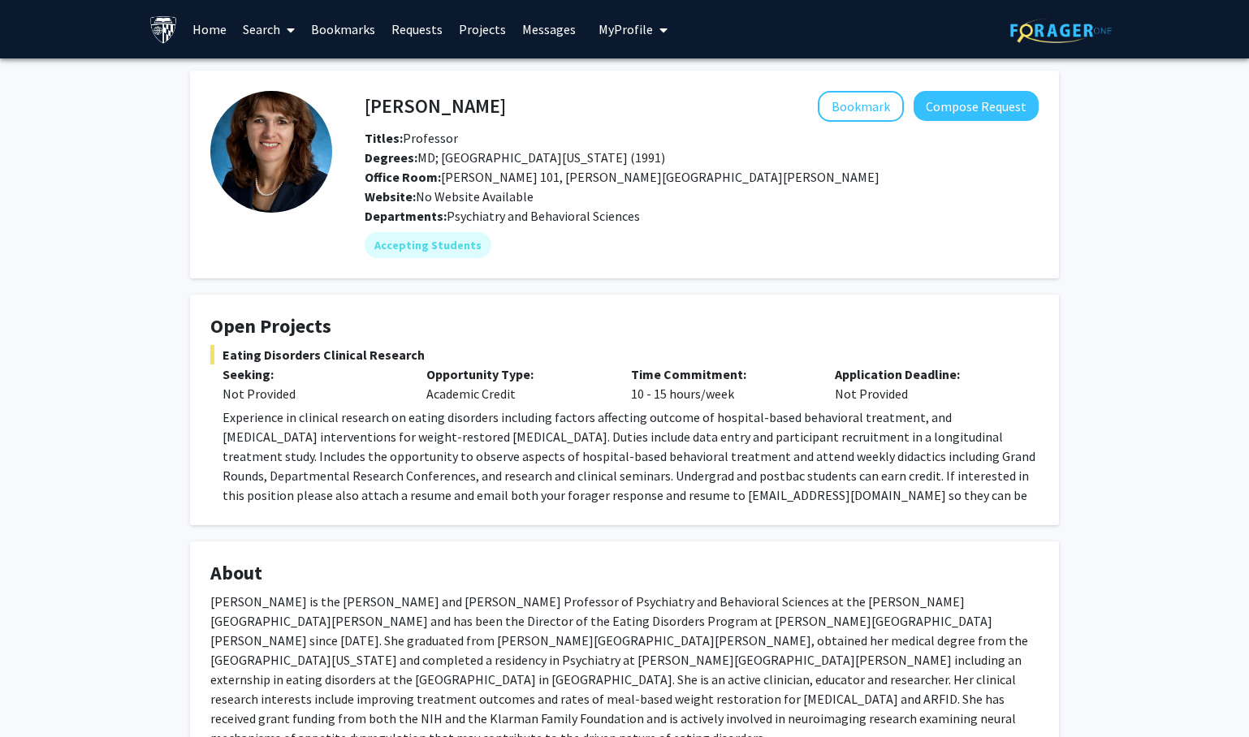
click at [567, 443] on span "Experience in clinical research on eating disorders including factors affecting…" at bounding box center [629, 466] width 813 height 114
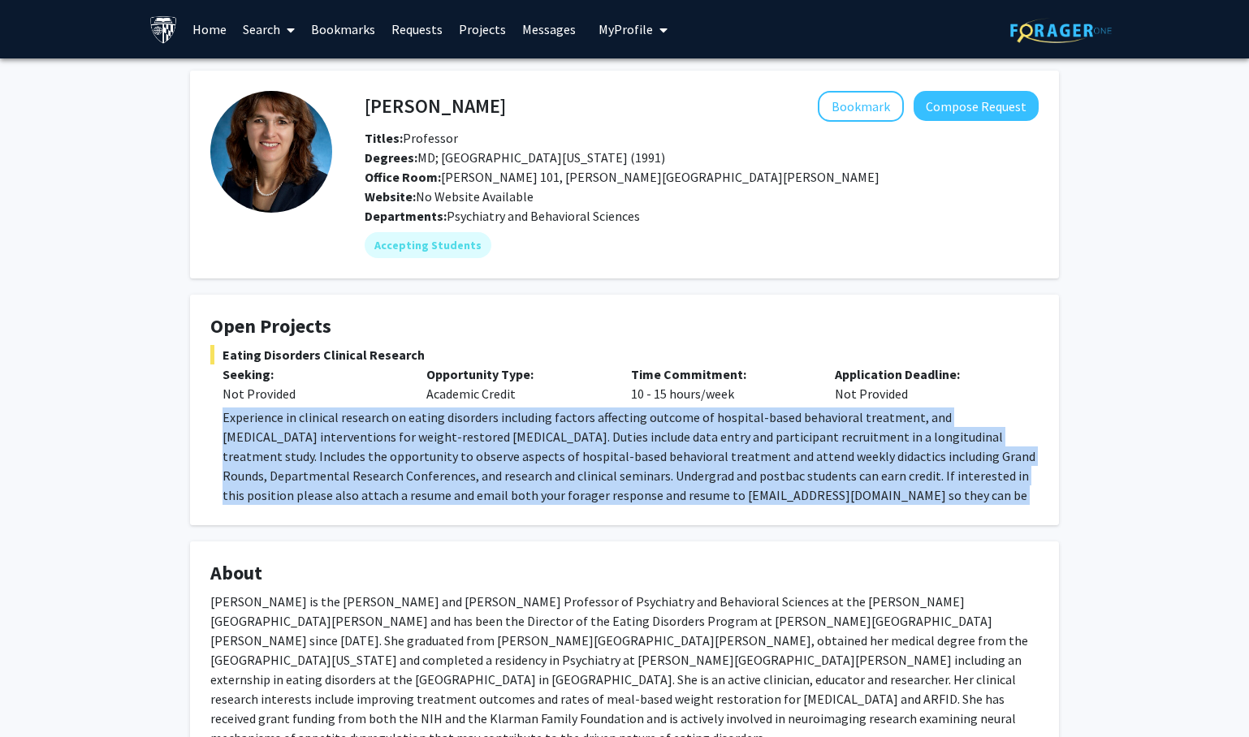
click at [567, 443] on span "Experience in clinical research on eating disorders including factors affecting…" at bounding box center [629, 466] width 813 height 114
click at [567, 469] on span "Experience in clinical research on eating disorders including factors affecting…" at bounding box center [629, 466] width 813 height 114
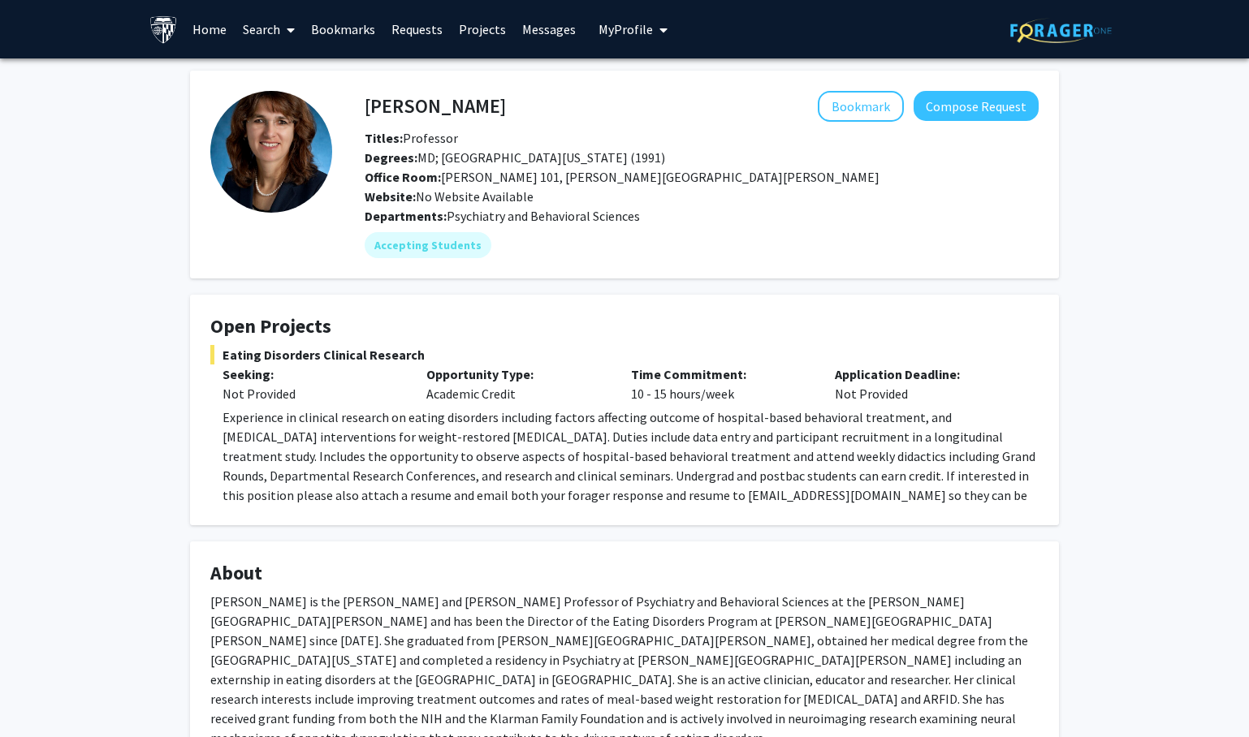
click at [567, 469] on span "Experience in clinical research on eating disorders including factors affecting…" at bounding box center [629, 466] width 813 height 114
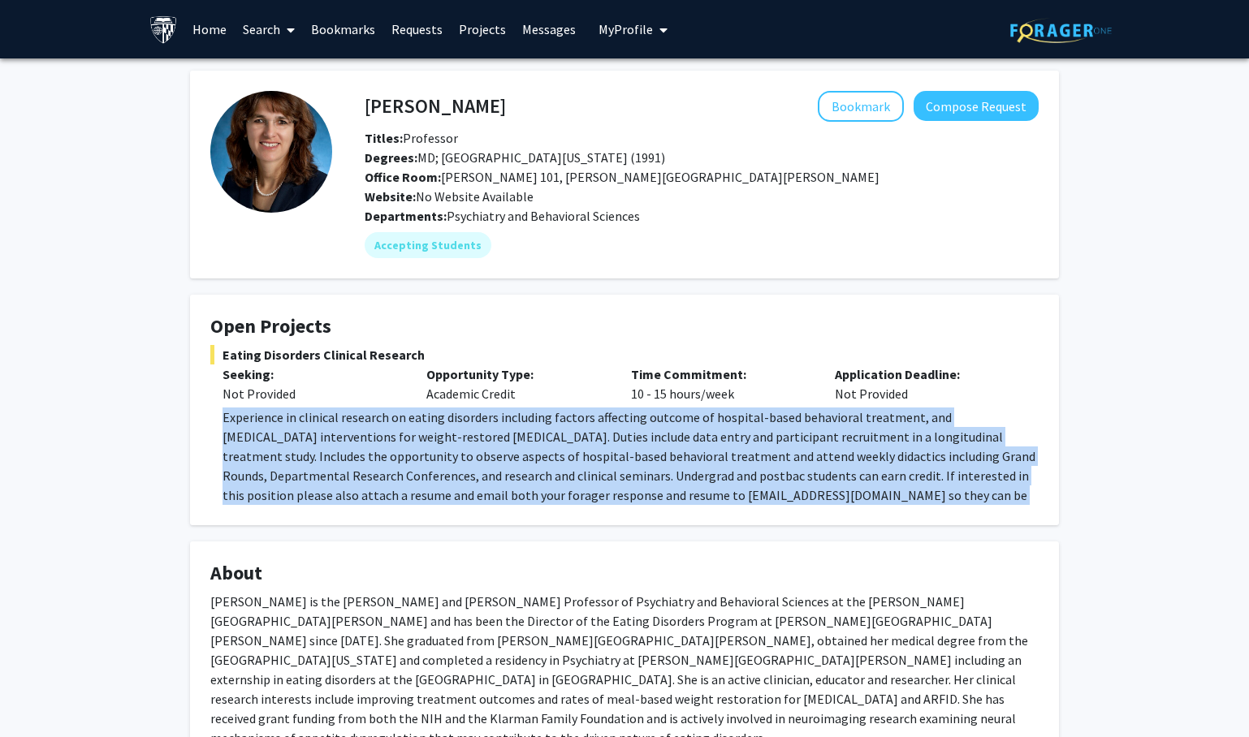
click at [567, 469] on span "Experience in clinical research on eating disorders including factors affecting…" at bounding box center [629, 466] width 813 height 114
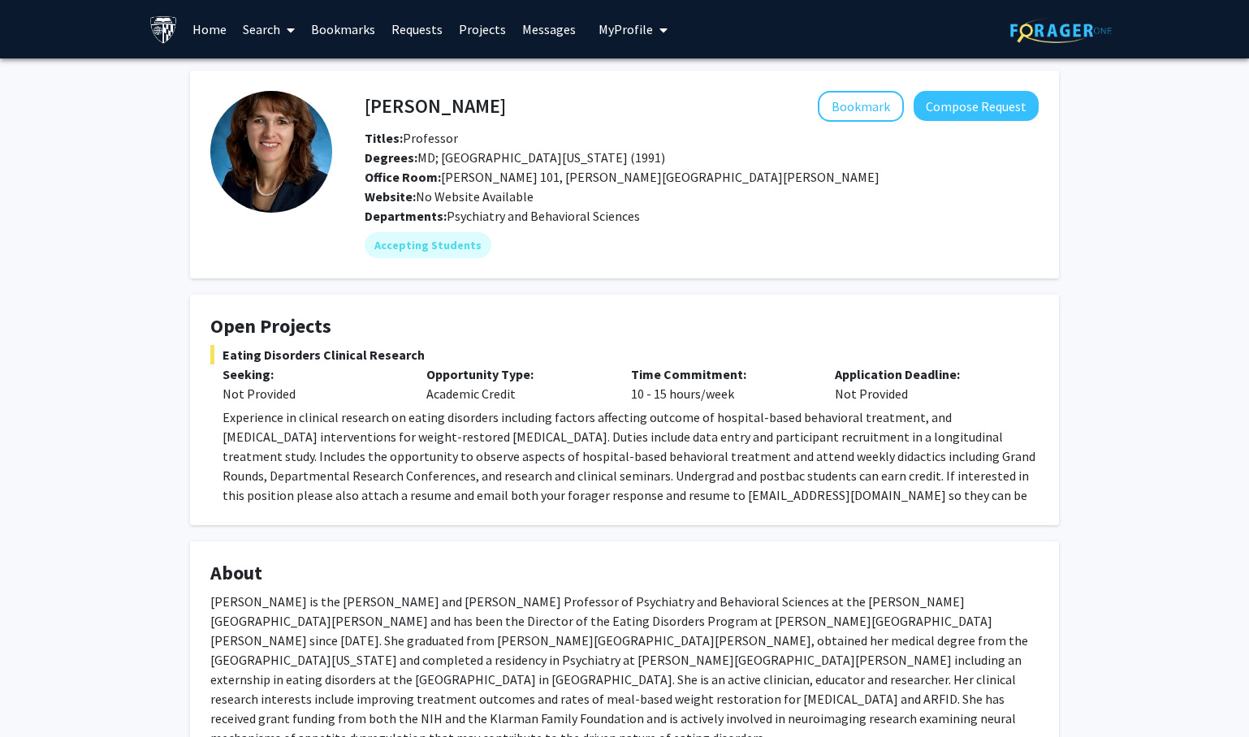
click at [546, 642] on p "[PERSON_NAME] is the [PERSON_NAME] and [PERSON_NAME] Professor of Psychiatry an…" at bounding box center [624, 670] width 828 height 156
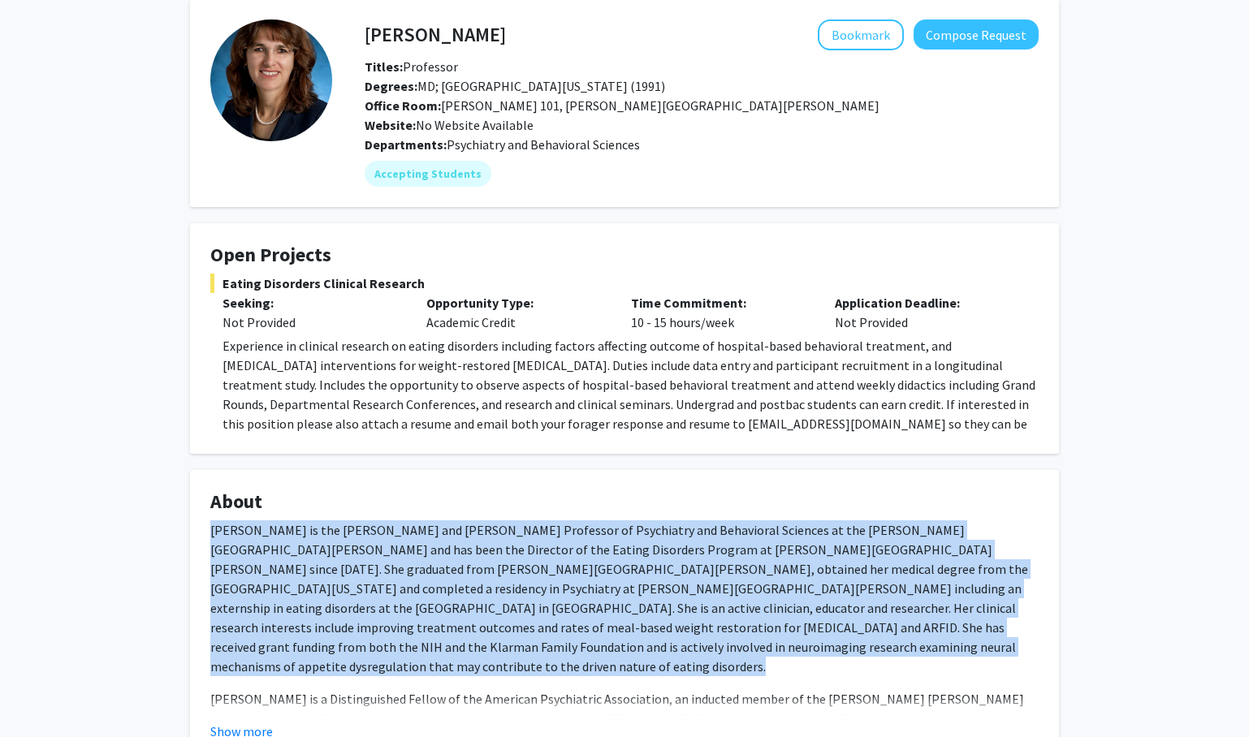
scroll to position [97, 0]
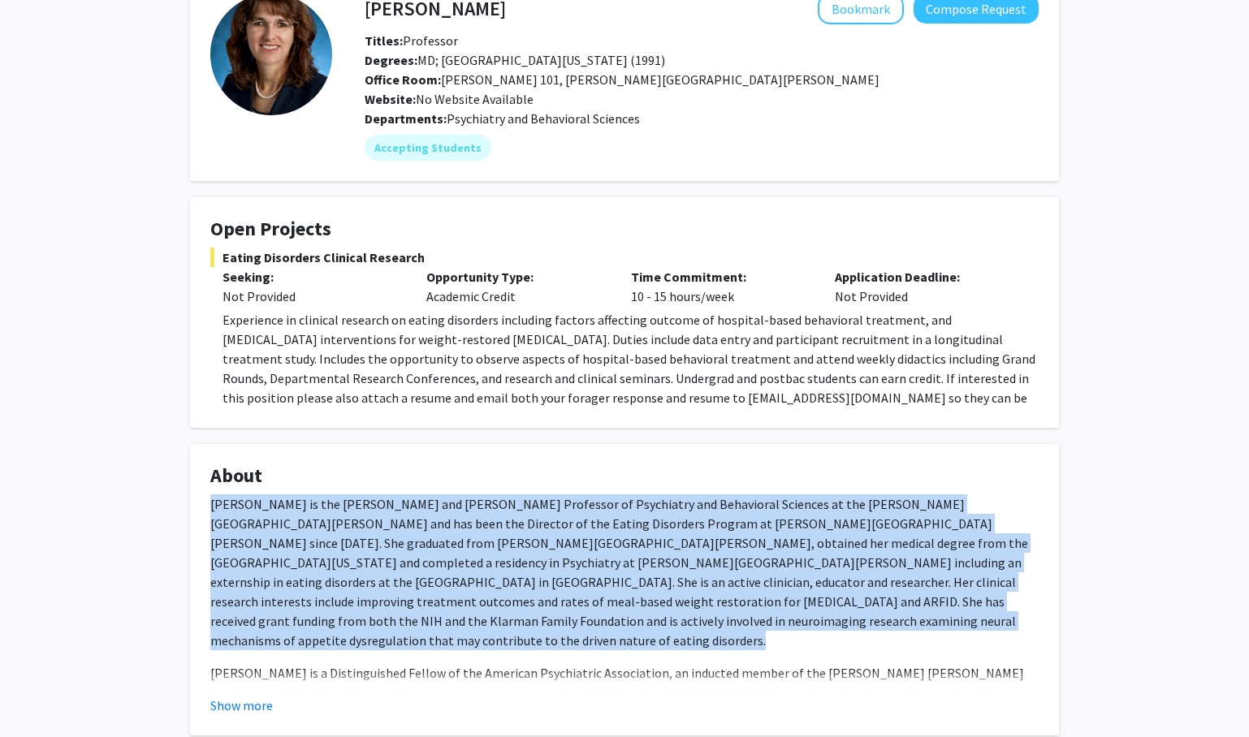
click at [546, 642] on div "[PERSON_NAME] is the [PERSON_NAME] and [PERSON_NAME] Professor of Psychiatry an…" at bounding box center [624, 599] width 828 height 208
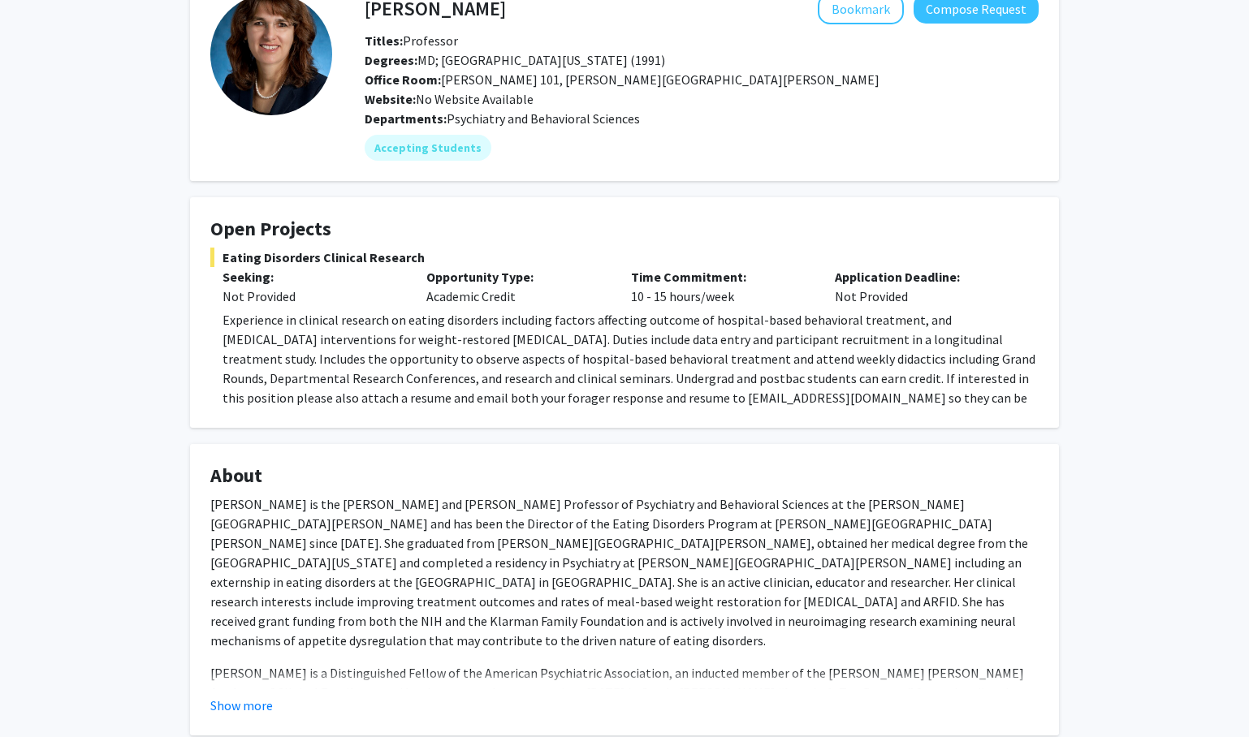
click at [546, 642] on div "[PERSON_NAME] is the [PERSON_NAME] and [PERSON_NAME] Professor of Psychiatry an…" at bounding box center [624, 599] width 828 height 208
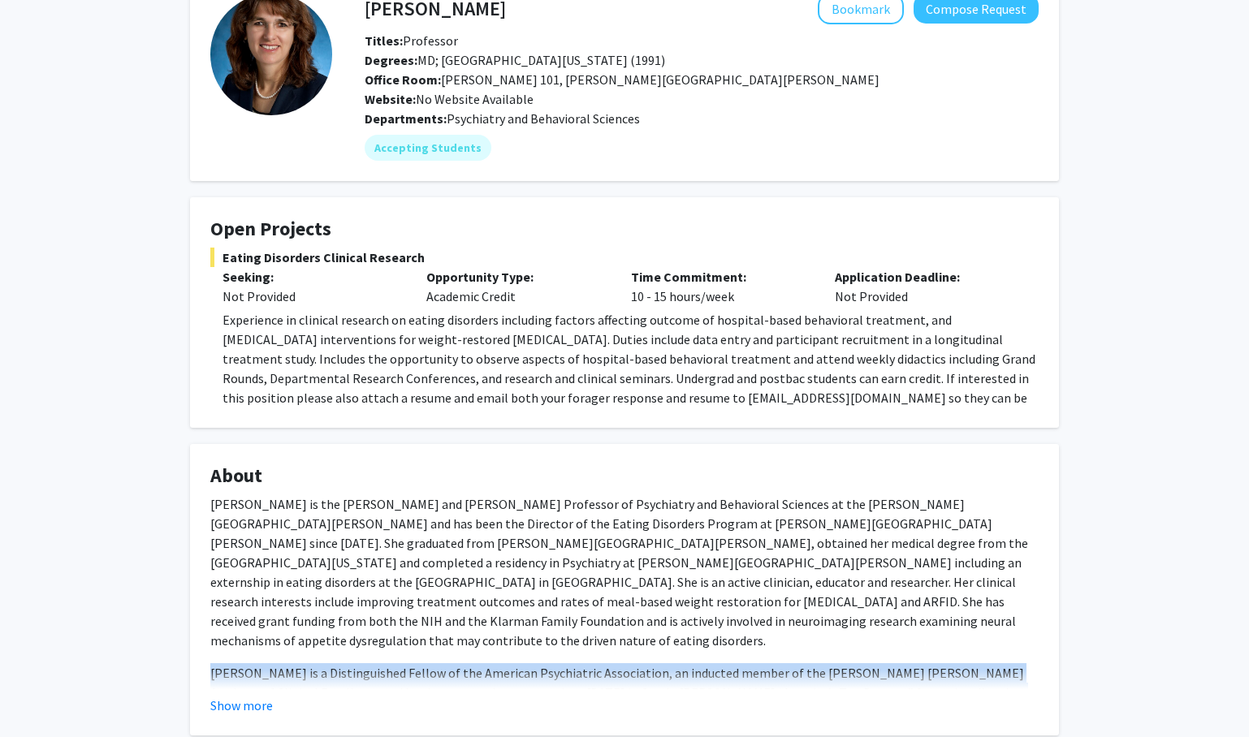
click at [561, 598] on p "[PERSON_NAME] is the [PERSON_NAME] and [PERSON_NAME] Professor of Psychiatry an…" at bounding box center [624, 573] width 828 height 156
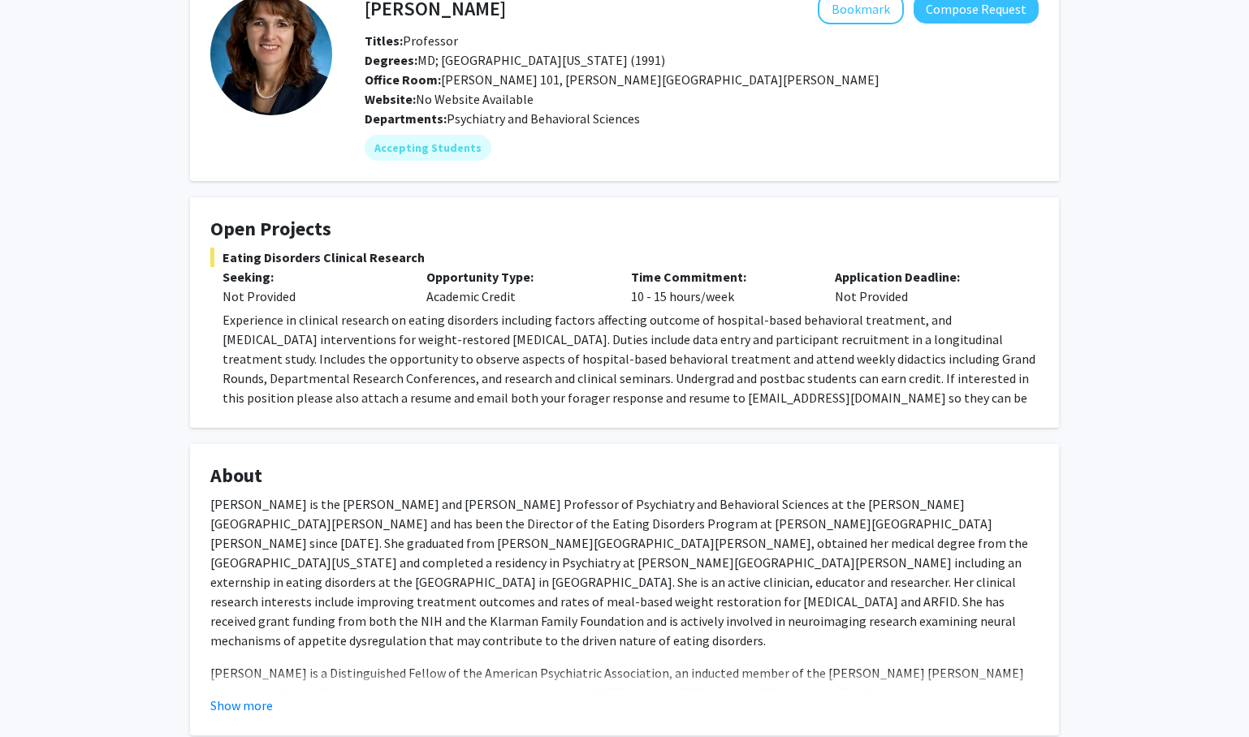
click at [561, 598] on p "[PERSON_NAME] is the [PERSON_NAME] and [PERSON_NAME] Professor of Psychiatry an…" at bounding box center [624, 573] width 828 height 156
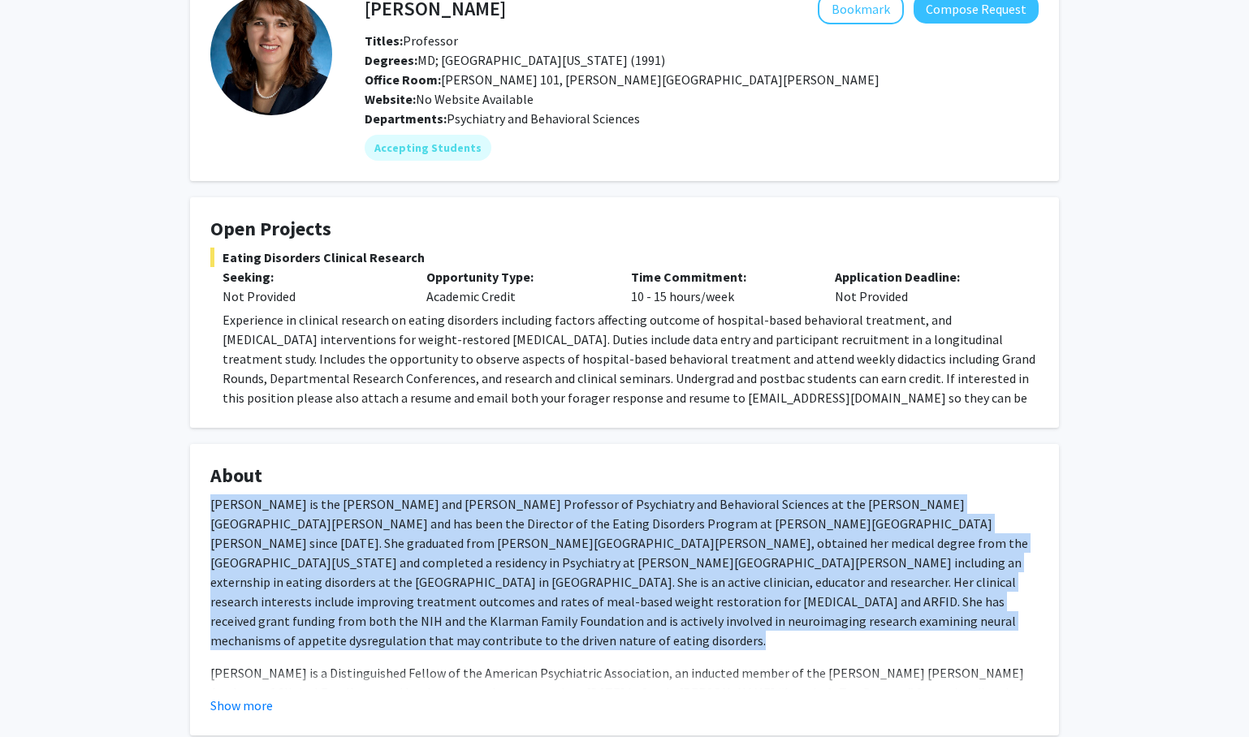
click at [558, 628] on p "[PERSON_NAME] is the [PERSON_NAME] and [PERSON_NAME] Professor of Psychiatry an…" at bounding box center [624, 573] width 828 height 156
drag, startPoint x: 558, startPoint y: 628, endPoint x: 610, endPoint y: 483, distance: 153.6
click at [610, 483] on fg-card "About [PERSON_NAME] is the [PERSON_NAME] and [PERSON_NAME] Professor of Psychia…" at bounding box center [624, 590] width 869 height 292
click at [610, 483] on h4 "About" at bounding box center [624, 477] width 828 height 24
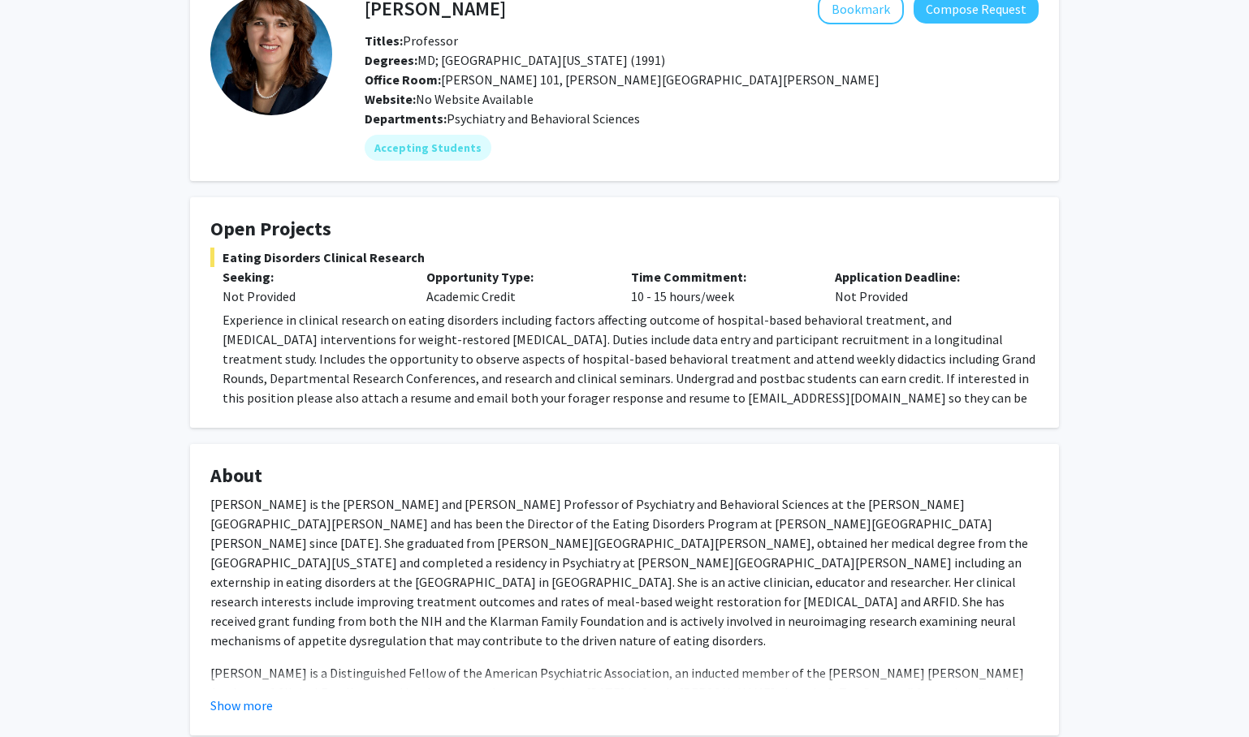
click at [610, 483] on h4 "About" at bounding box center [624, 477] width 828 height 24
click at [581, 572] on p "[PERSON_NAME] is the [PERSON_NAME] and [PERSON_NAME] Professor of Psychiatry an…" at bounding box center [624, 573] width 828 height 156
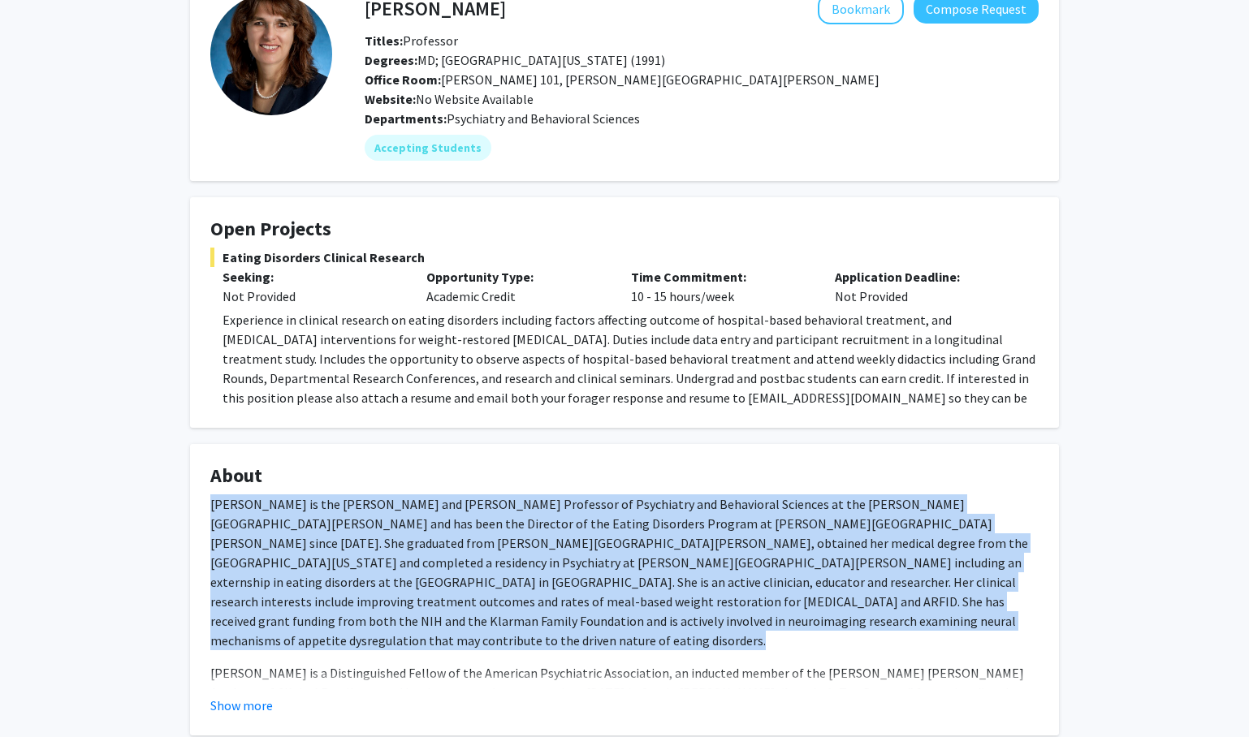
click at [566, 630] on p "[PERSON_NAME] is the [PERSON_NAME] and [PERSON_NAME] Professor of Psychiatry an…" at bounding box center [624, 573] width 828 height 156
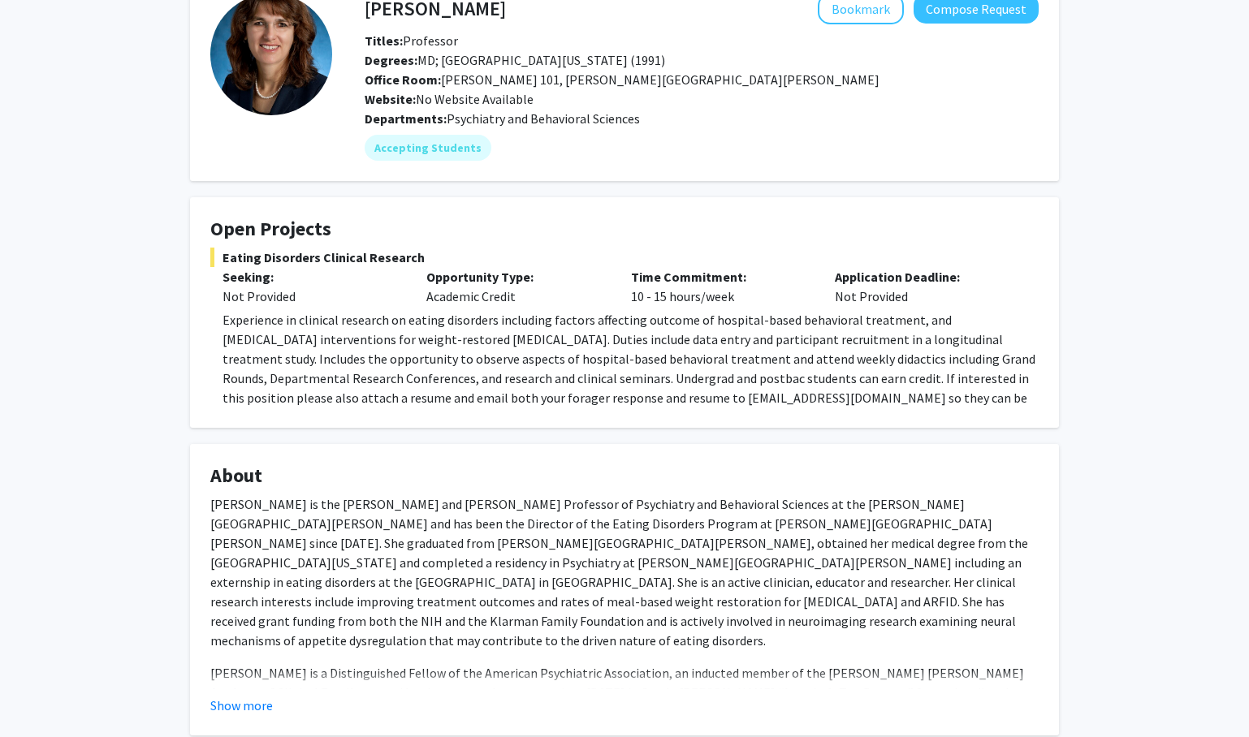
click at [566, 630] on p "[PERSON_NAME] is the [PERSON_NAME] and [PERSON_NAME] Professor of Psychiatry an…" at bounding box center [624, 573] width 828 height 156
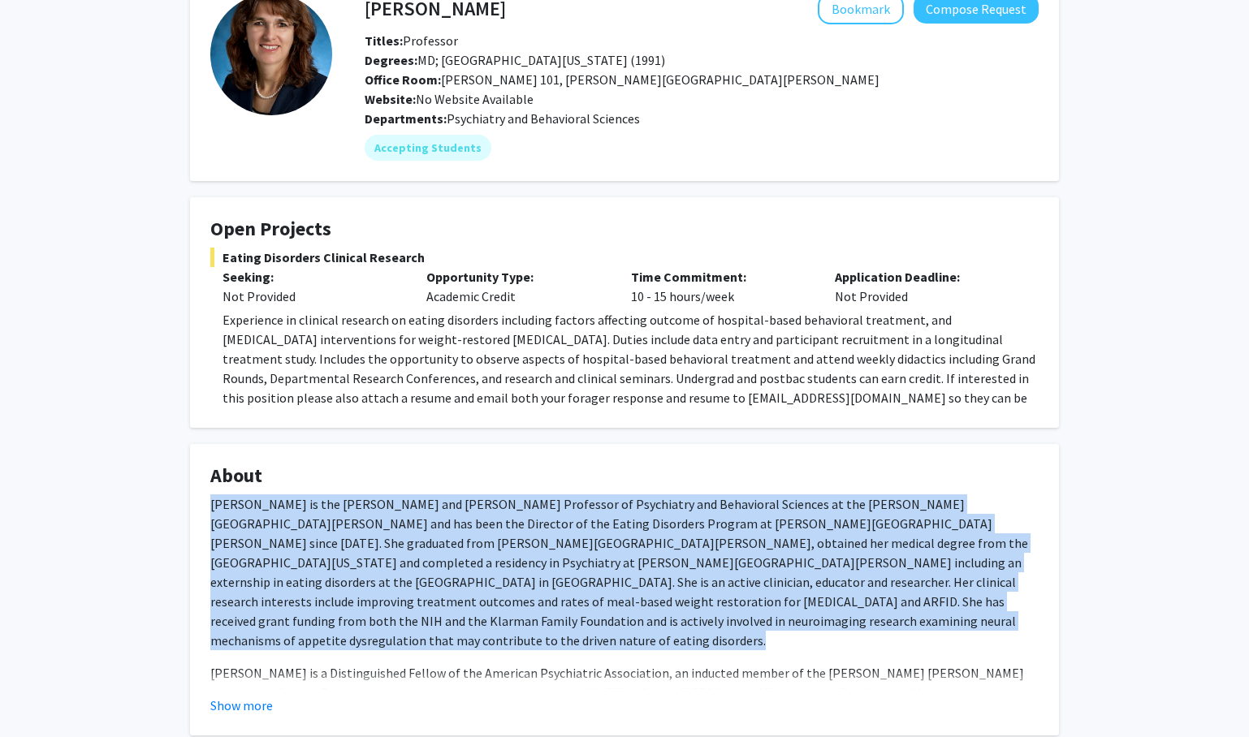
click at [566, 630] on p "[PERSON_NAME] is the [PERSON_NAME] and [PERSON_NAME] Professor of Psychiatry an…" at bounding box center [624, 573] width 828 height 156
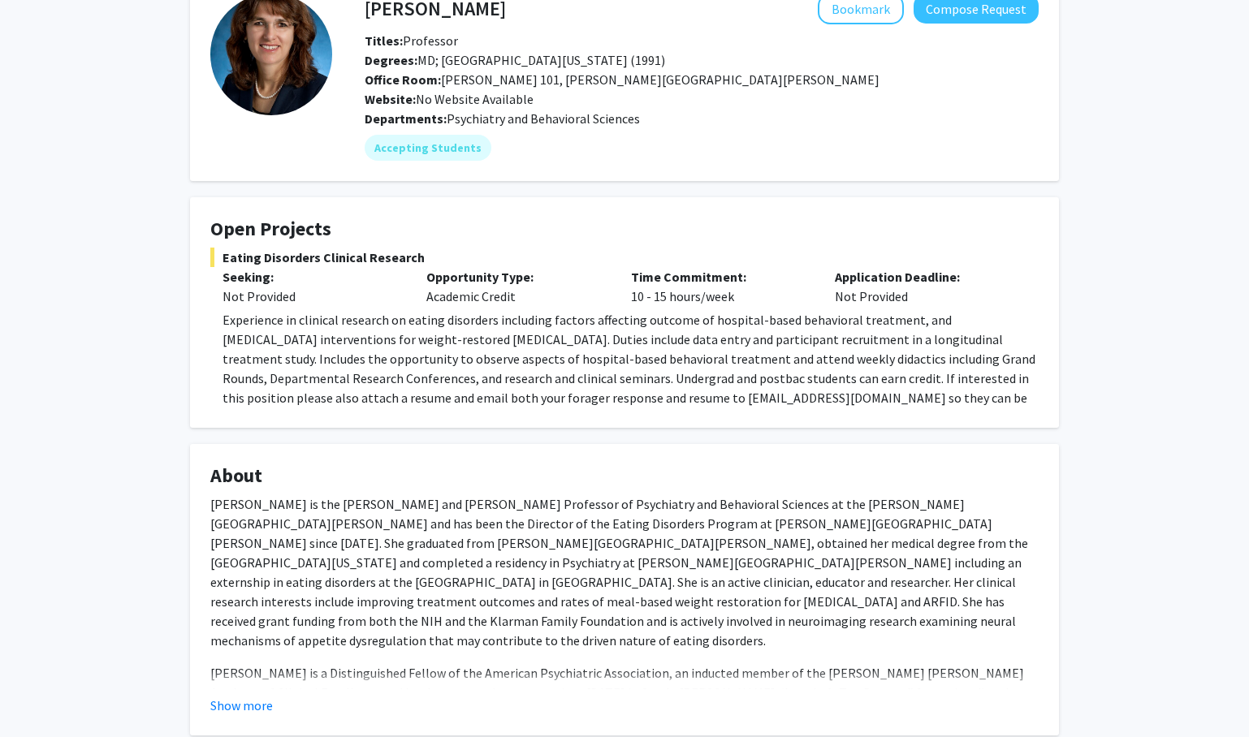
click at [568, 663] on p "[PERSON_NAME] is a Distinguished Fellow of the American Psychiatric Association…" at bounding box center [624, 682] width 828 height 39
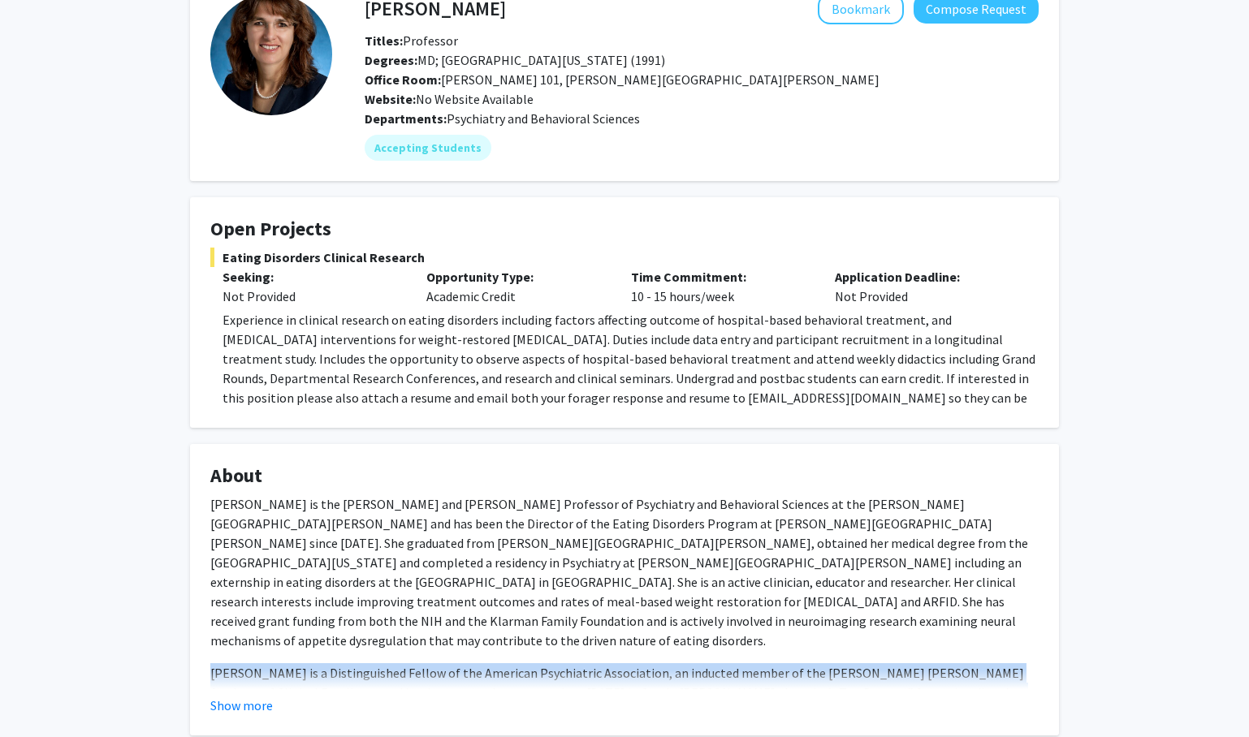
click at [588, 609] on p "[PERSON_NAME] is the [PERSON_NAME] and [PERSON_NAME] Professor of Psychiatry an…" at bounding box center [624, 573] width 828 height 156
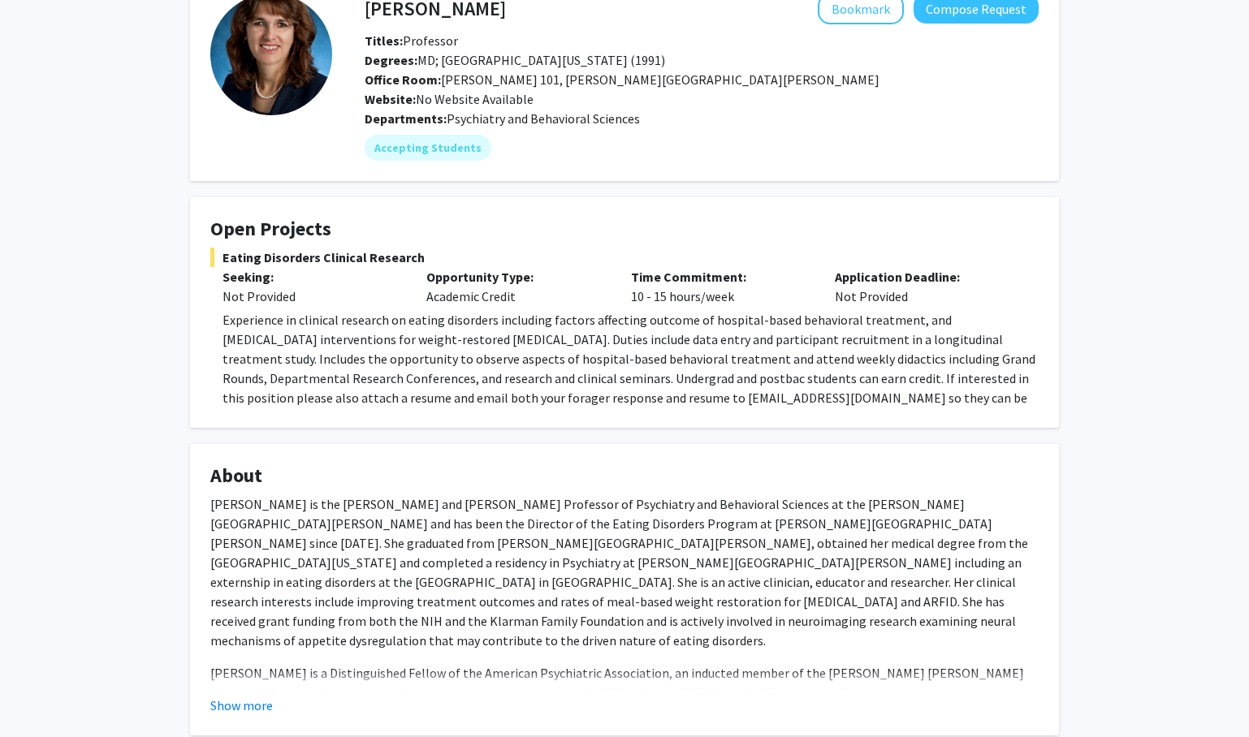
click at [588, 609] on p "[PERSON_NAME] is the [PERSON_NAME] and [PERSON_NAME] Professor of Psychiatry an…" at bounding box center [624, 573] width 828 height 156
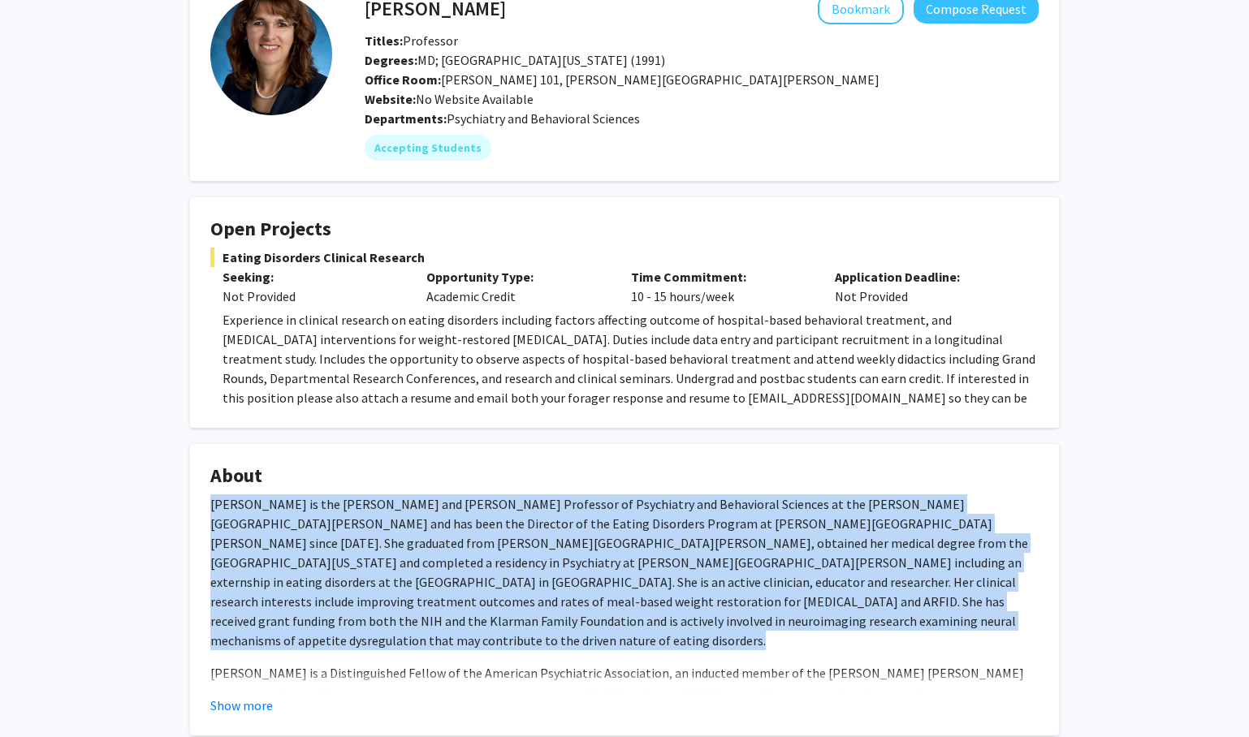
click at [588, 609] on p "[PERSON_NAME] is the [PERSON_NAME] and [PERSON_NAME] Professor of Psychiatry an…" at bounding box center [624, 573] width 828 height 156
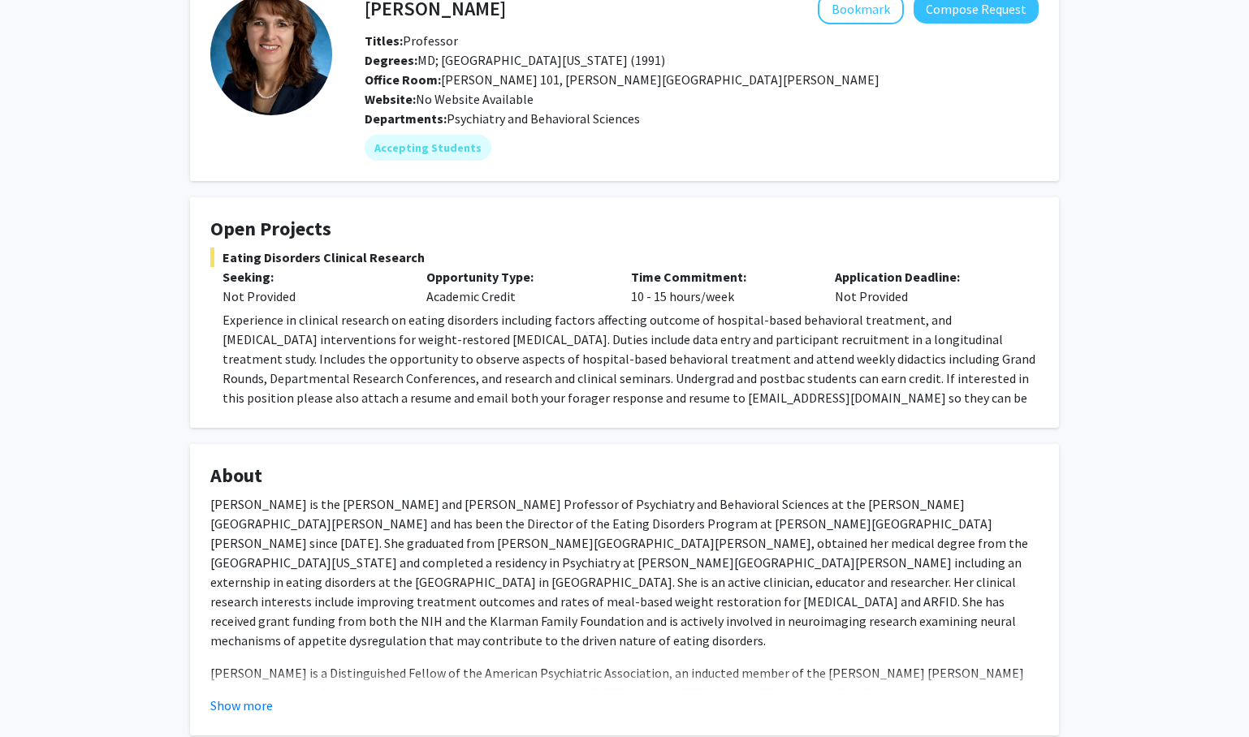
click at [588, 609] on p "[PERSON_NAME] is the [PERSON_NAME] and [PERSON_NAME] Professor of Psychiatry an…" at bounding box center [624, 573] width 828 height 156
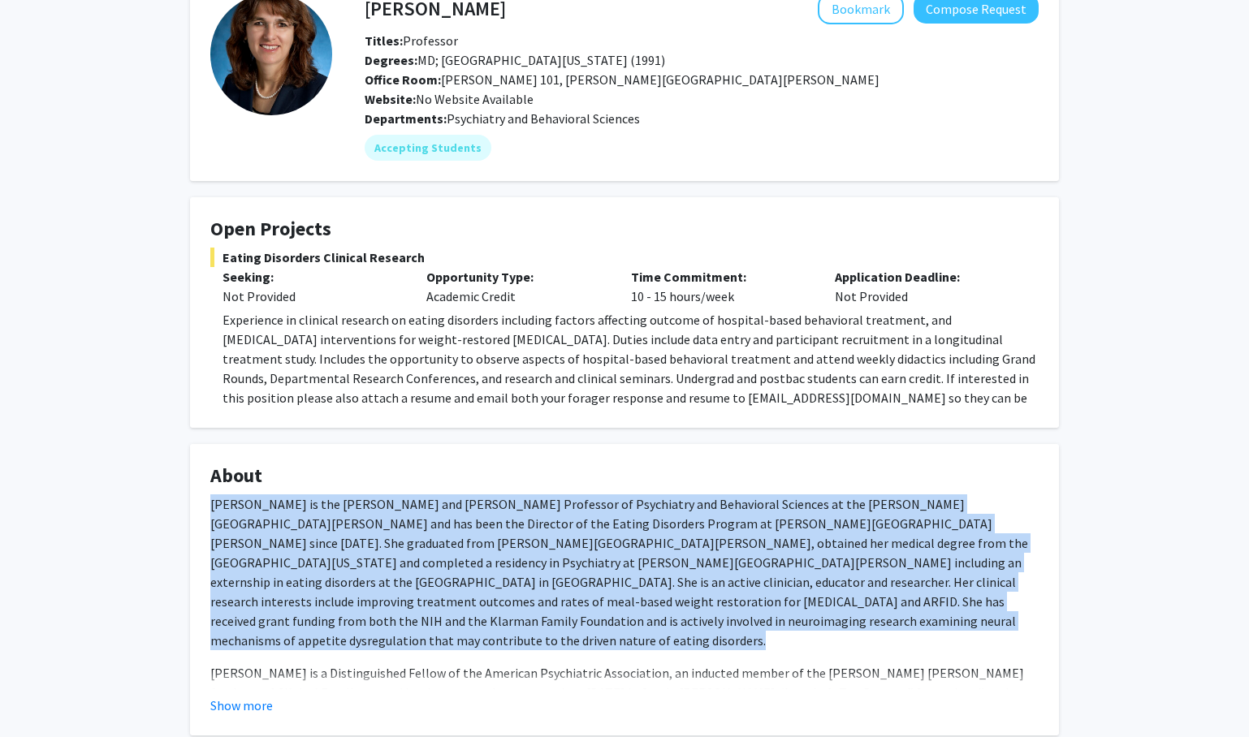
click at [587, 629] on p "[PERSON_NAME] is the [PERSON_NAME] and [PERSON_NAME] Professor of Psychiatry an…" at bounding box center [624, 573] width 828 height 156
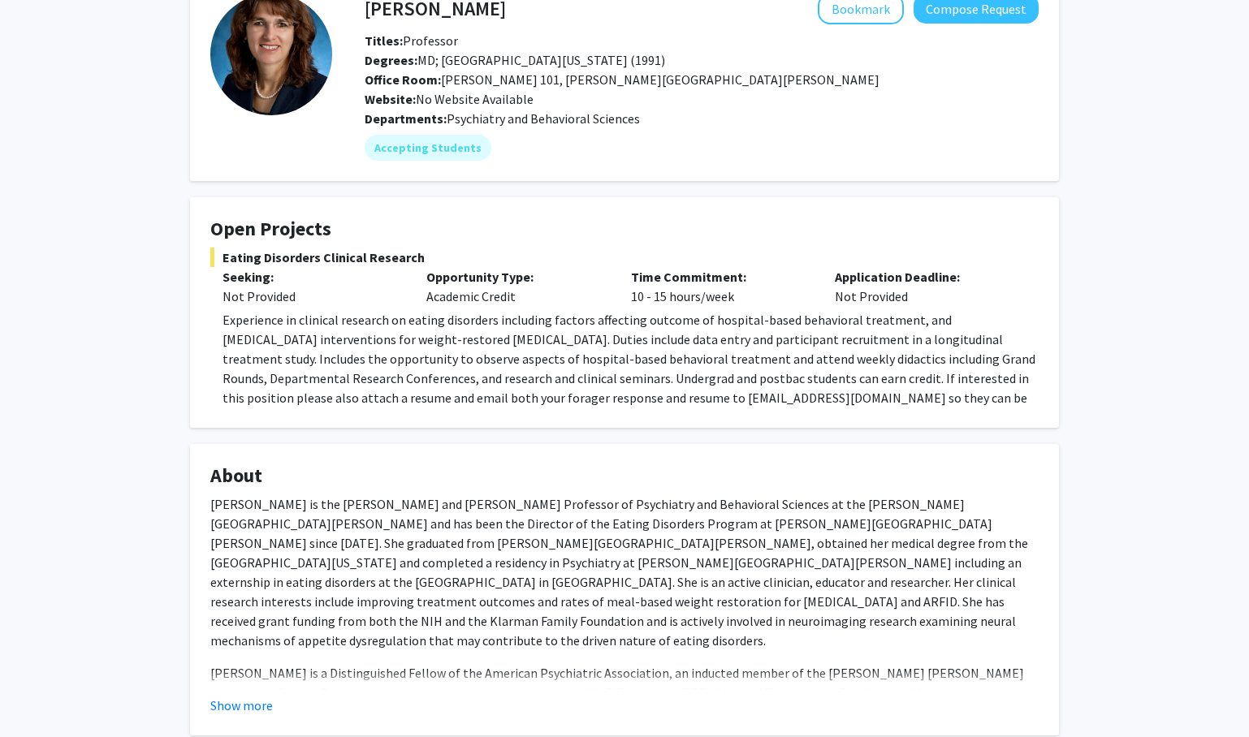
click at [587, 629] on p "[PERSON_NAME] is the [PERSON_NAME] and [PERSON_NAME] Professor of Psychiatry an…" at bounding box center [624, 573] width 828 height 156
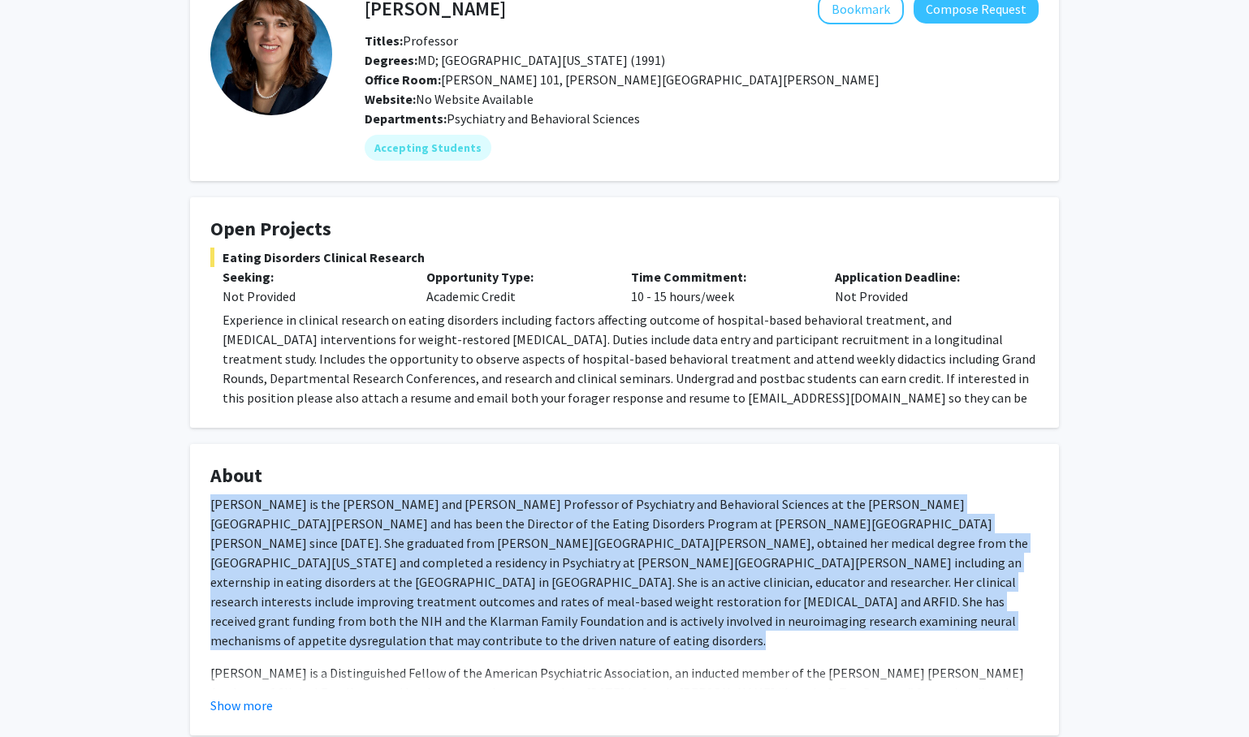
click at [587, 629] on p "[PERSON_NAME] is the [PERSON_NAME] and [PERSON_NAME] Professor of Psychiatry an…" at bounding box center [624, 573] width 828 height 156
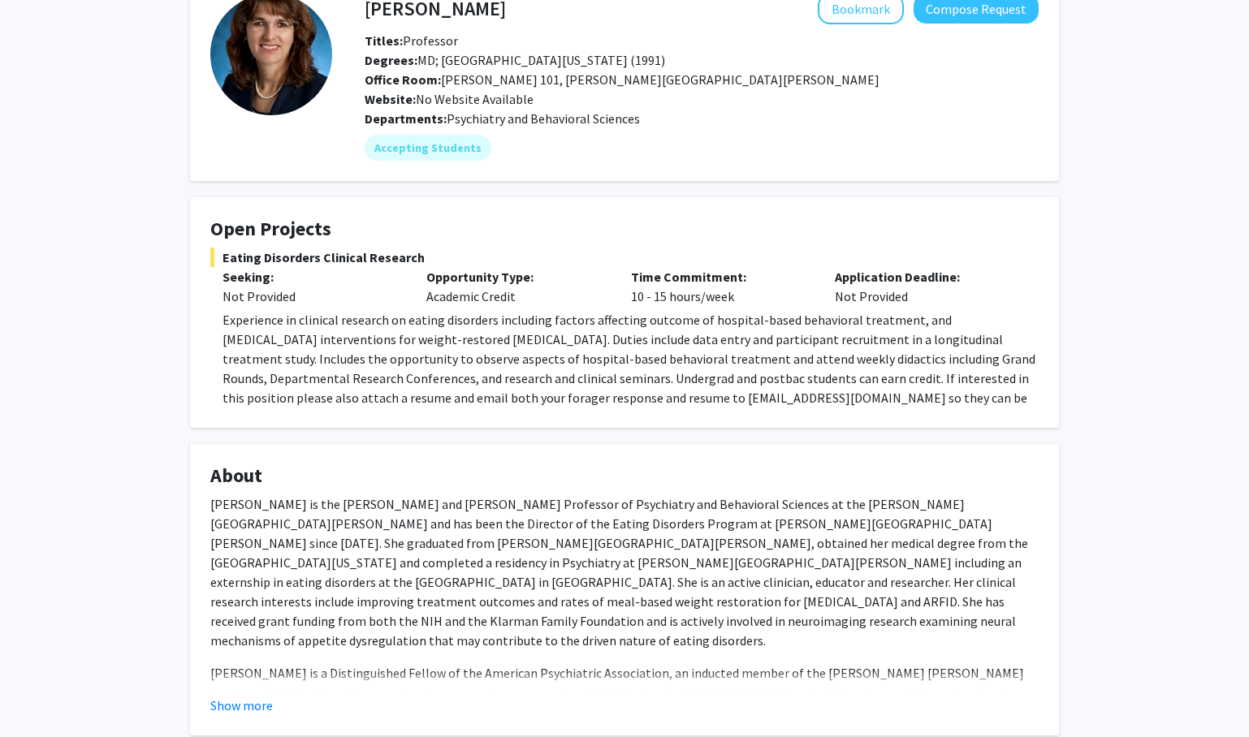
click at [586, 629] on p "[PERSON_NAME] is the [PERSON_NAME] and [PERSON_NAME] Professor of Psychiatry an…" at bounding box center [624, 573] width 828 height 156
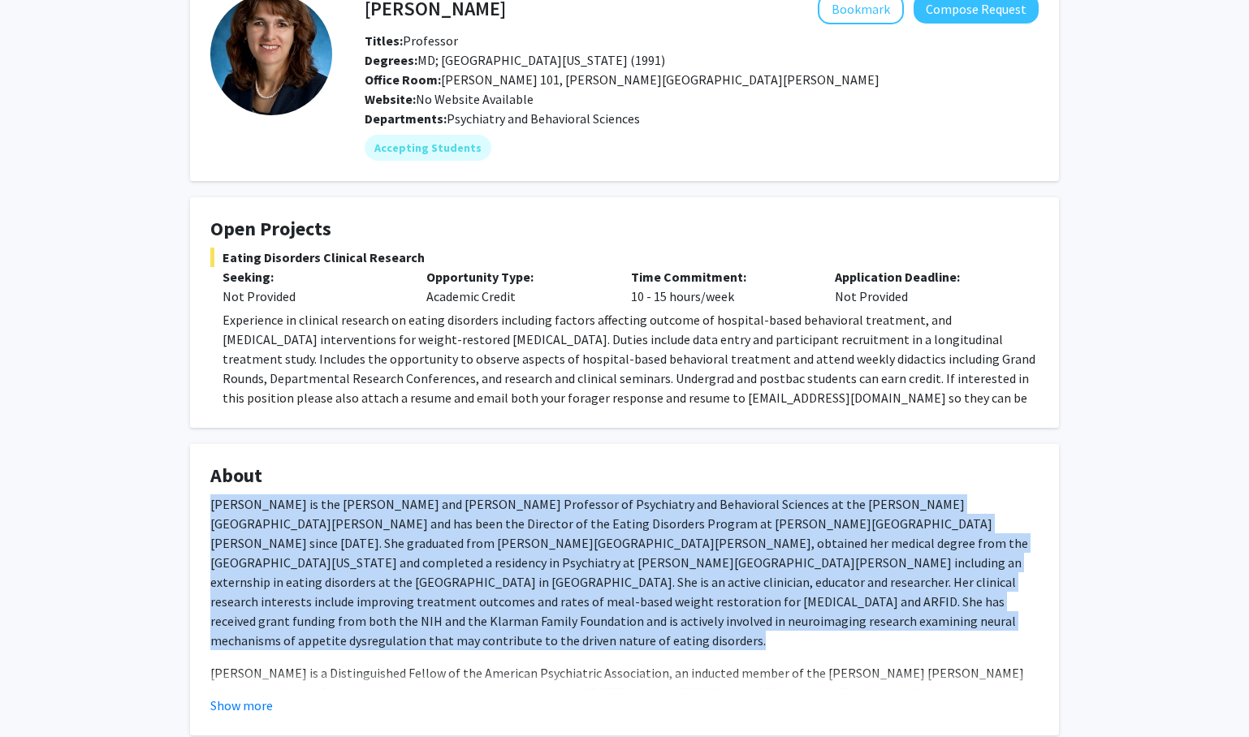
click at [589, 665] on span "[PERSON_NAME] is a Distinguished Fellow of the American Psychiatric Association…" at bounding box center [619, 683] width 818 height 36
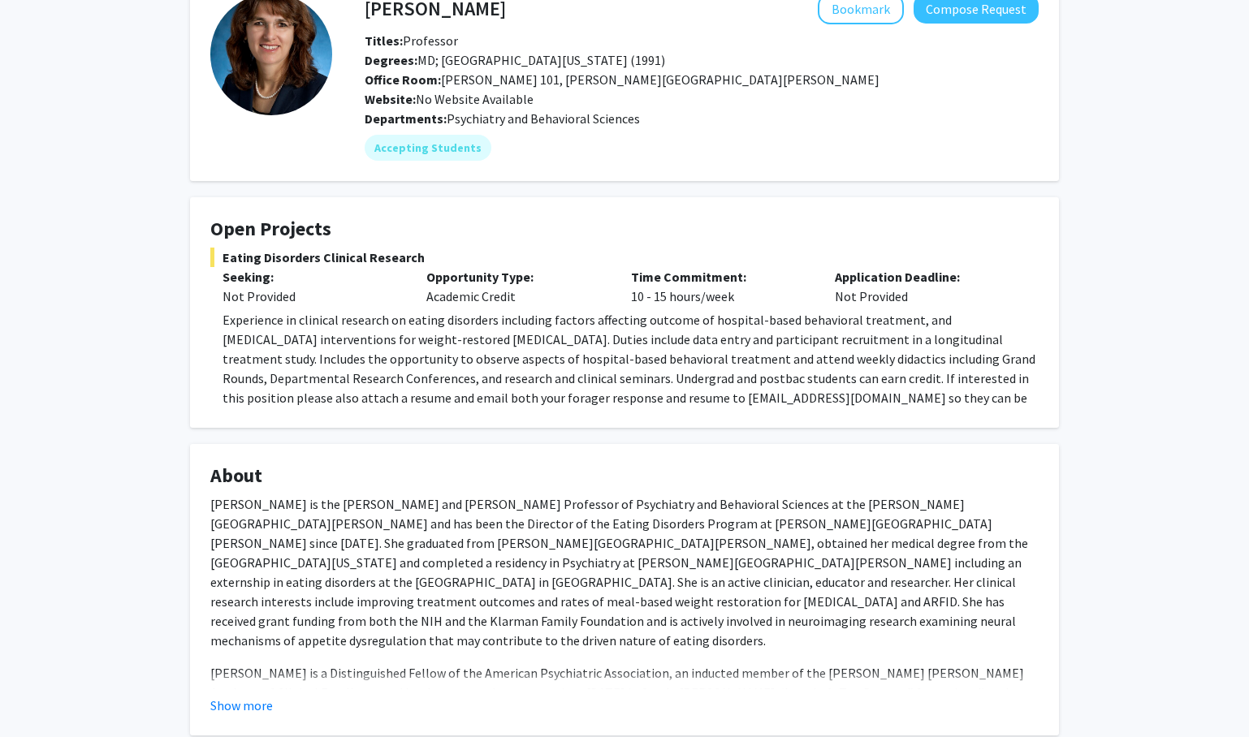
click at [589, 665] on span "[PERSON_NAME] is a Distinguished Fellow of the American Psychiatric Association…" at bounding box center [619, 683] width 818 height 36
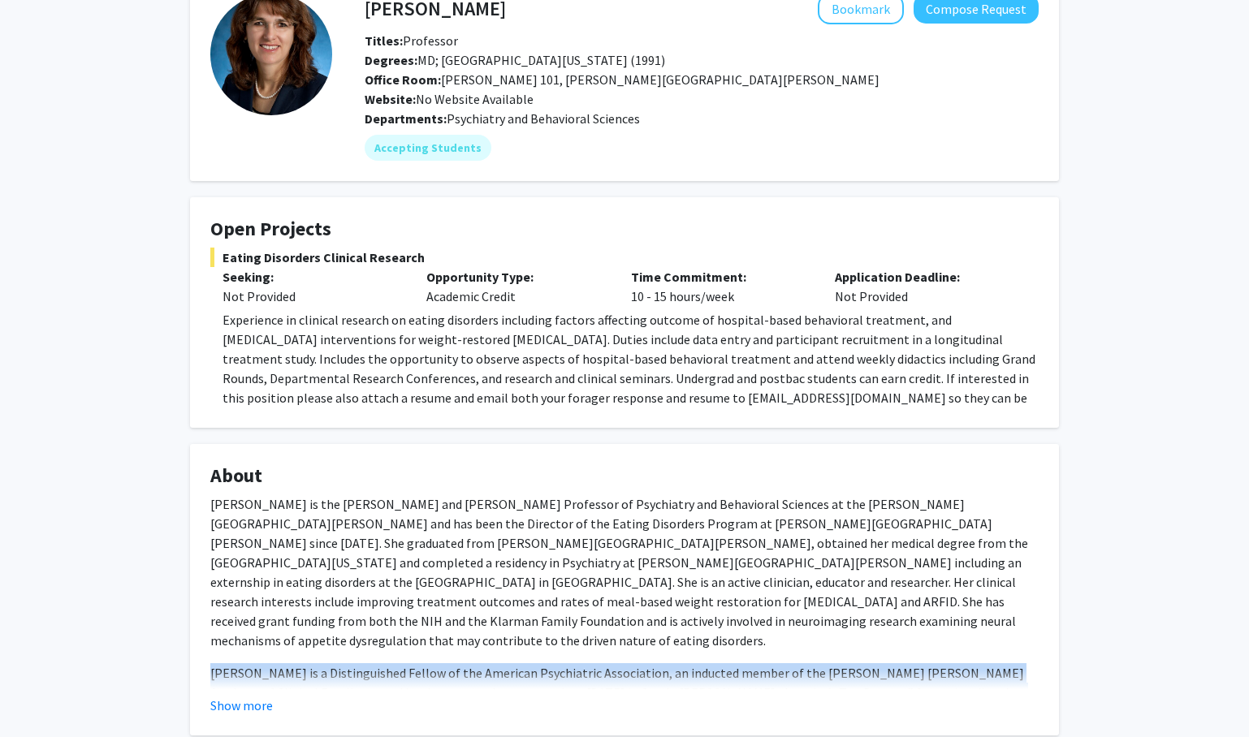
click at [616, 584] on p "[PERSON_NAME] is the [PERSON_NAME] and [PERSON_NAME] Professor of Psychiatry an…" at bounding box center [624, 573] width 828 height 156
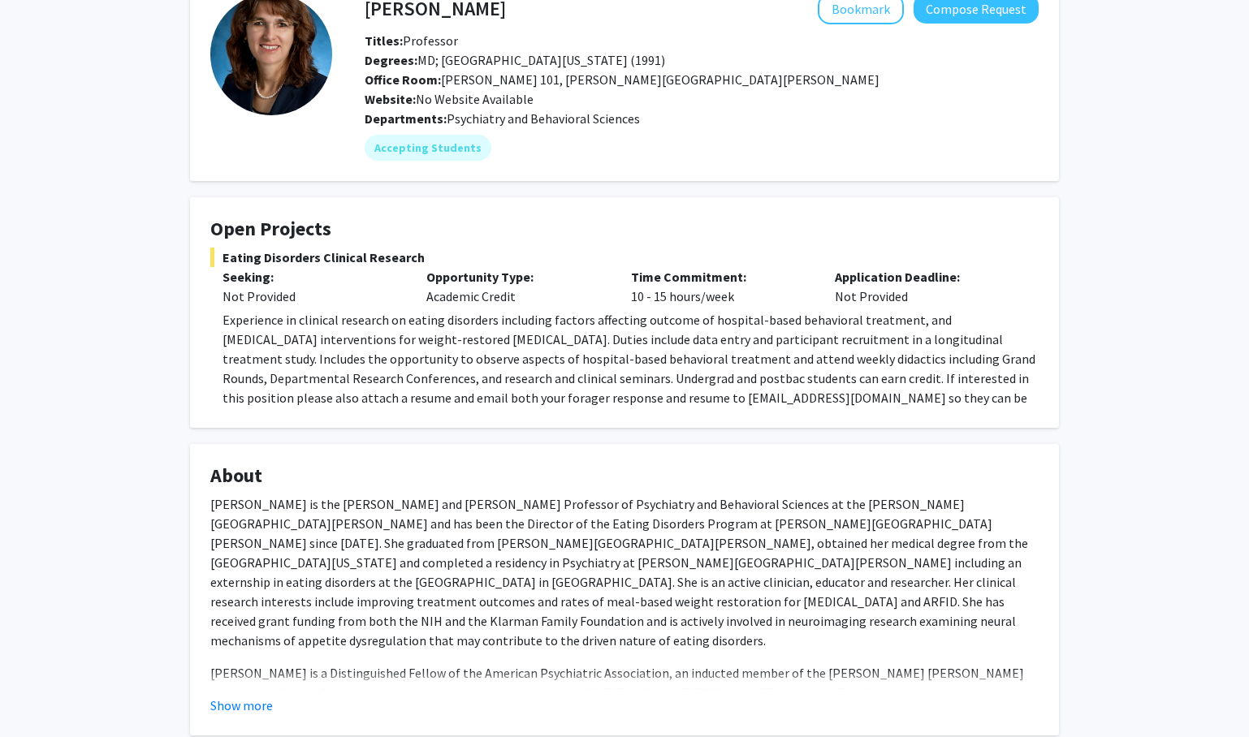
click at [616, 584] on p "[PERSON_NAME] is the [PERSON_NAME] and [PERSON_NAME] Professor of Psychiatry an…" at bounding box center [624, 573] width 828 height 156
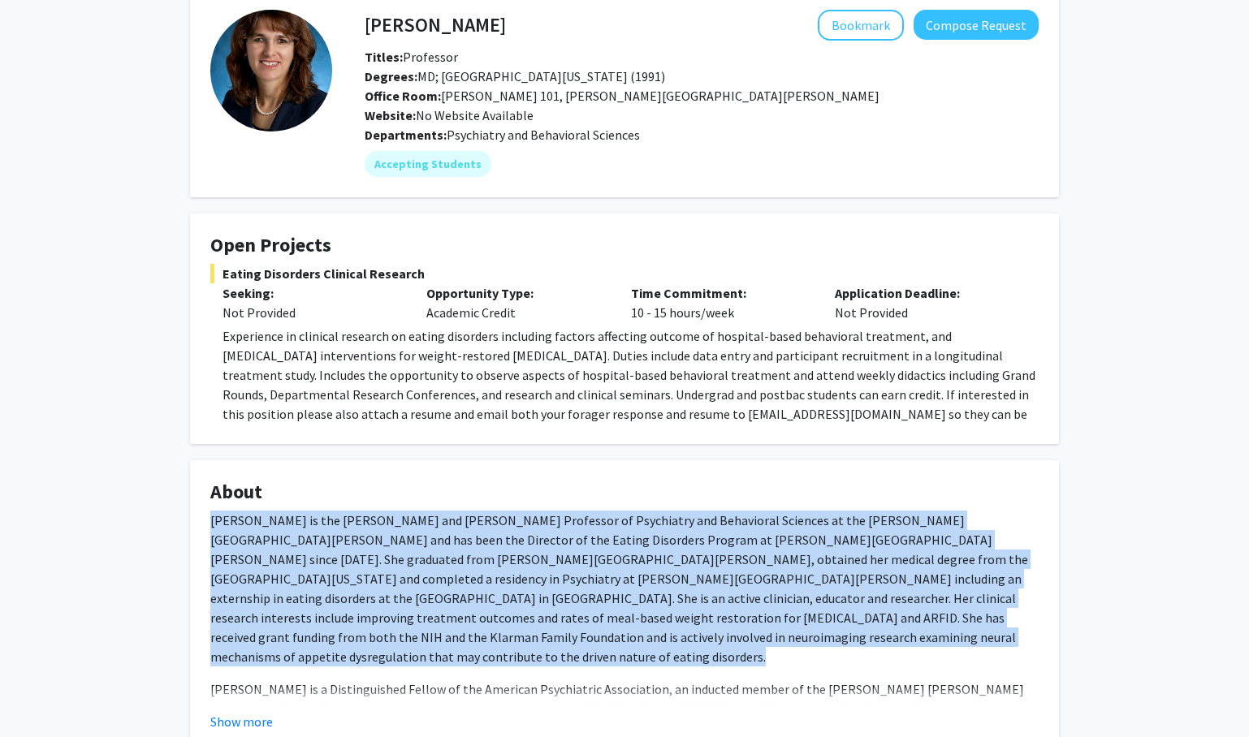
click at [616, 584] on p "[PERSON_NAME] is the [PERSON_NAME] and [PERSON_NAME] Professor of Psychiatry an…" at bounding box center [624, 589] width 828 height 156
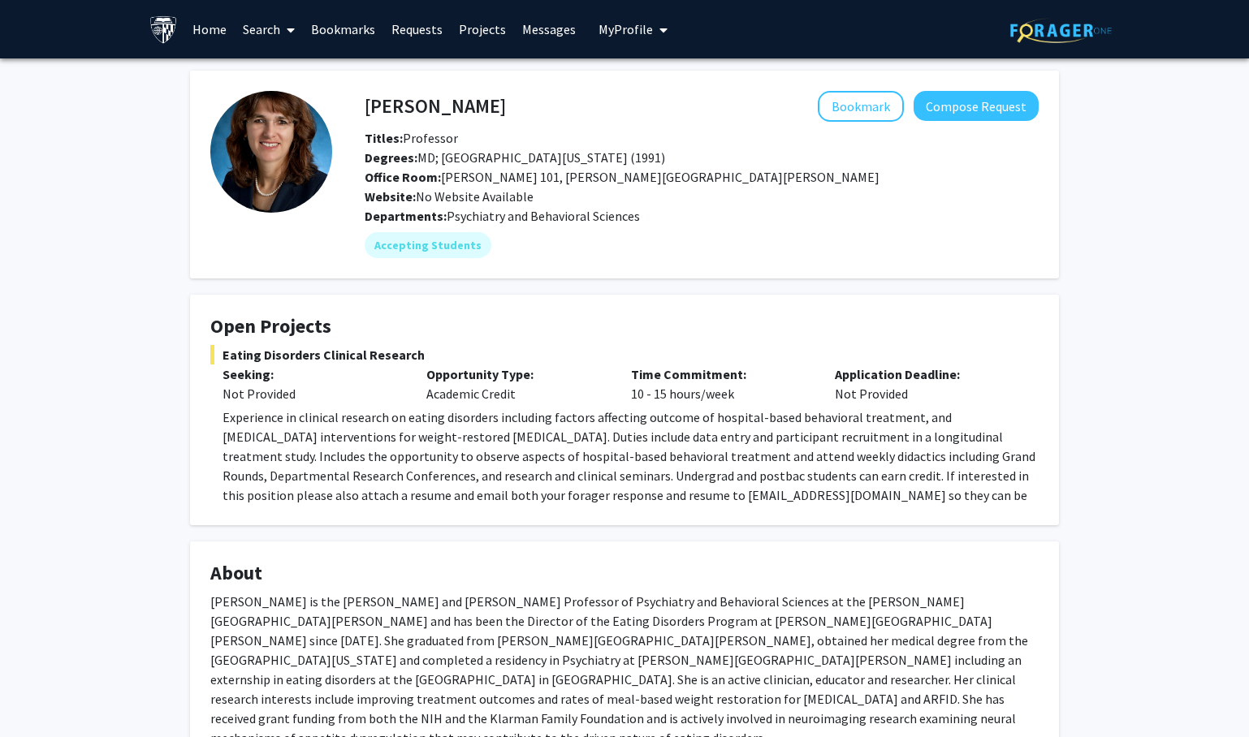
scroll to position [0, 0]
click at [289, 161] on img at bounding box center [271, 152] width 122 height 122
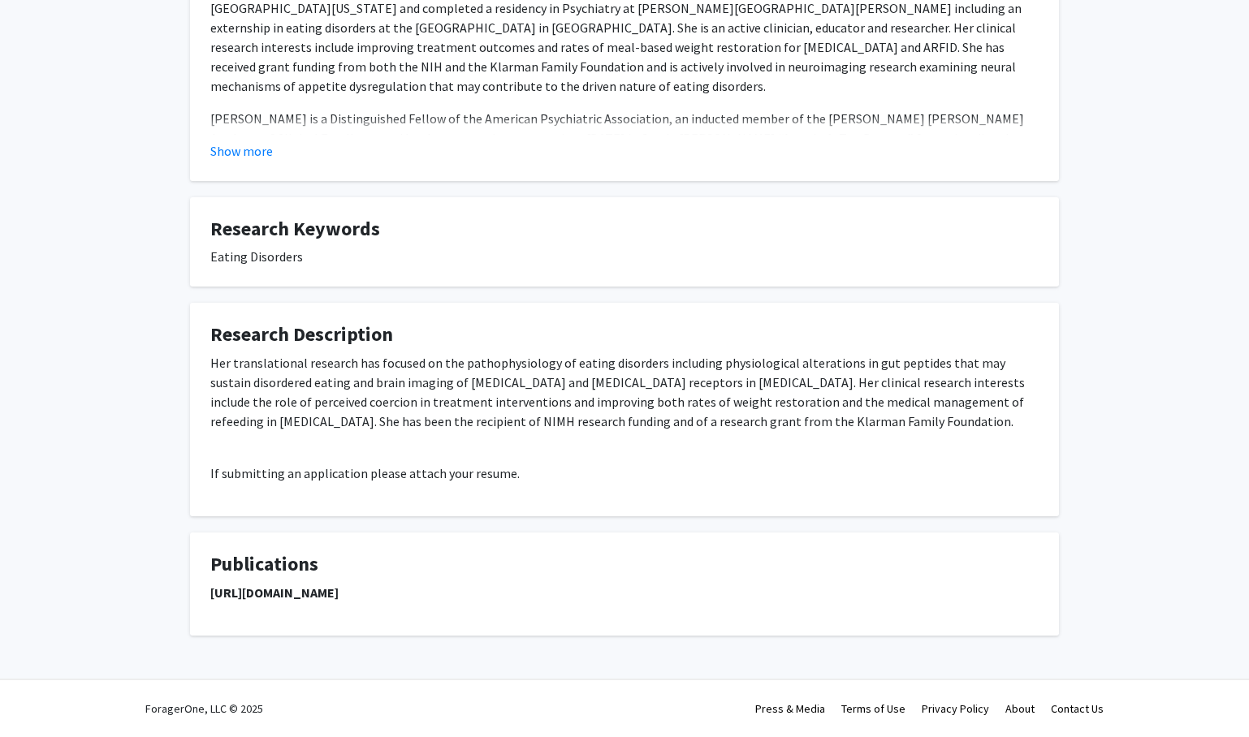
click at [255, 401] on p "Her translational research has focused on the pathophysiology of eating disorde…" at bounding box center [624, 392] width 828 height 78
click at [255, 401] on p "Her translational research has focused on the pathophysiology of eating disorde…" at bounding box center [624, 393] width 828 height 78
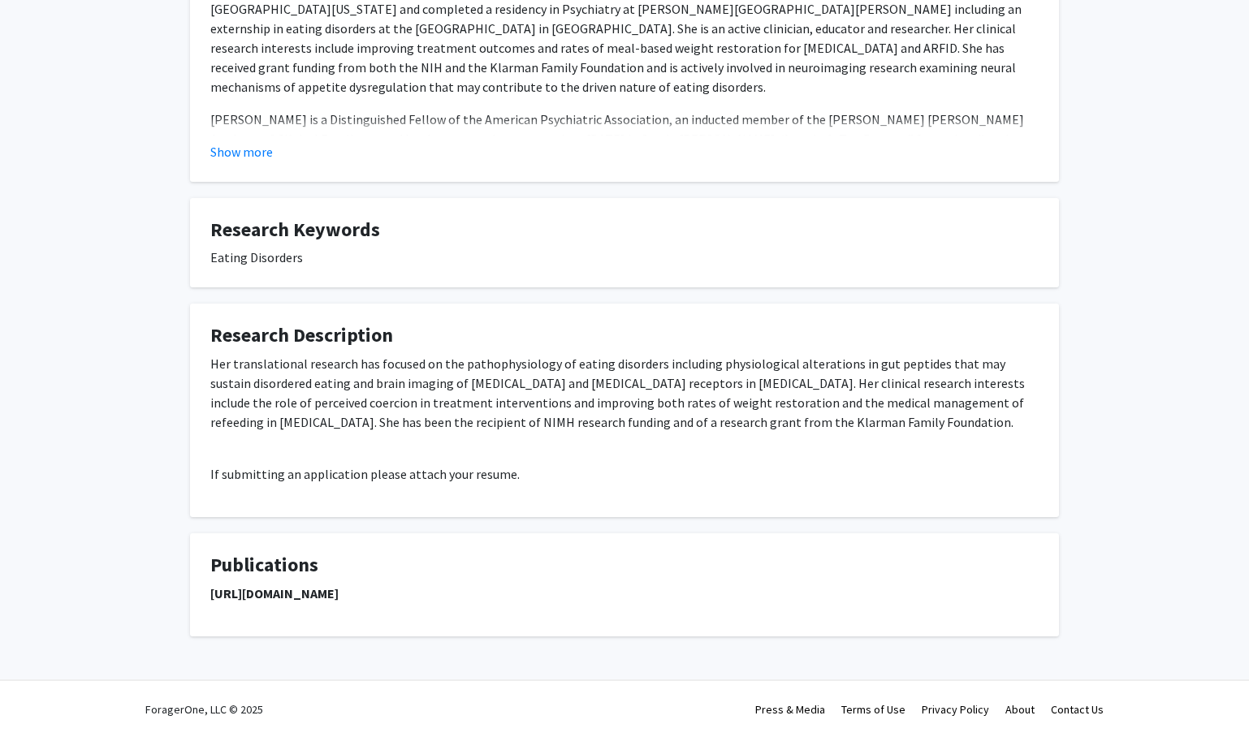
click at [361, 401] on p "Her translational research has focused on the pathophysiology of eating disorde…" at bounding box center [624, 393] width 828 height 78
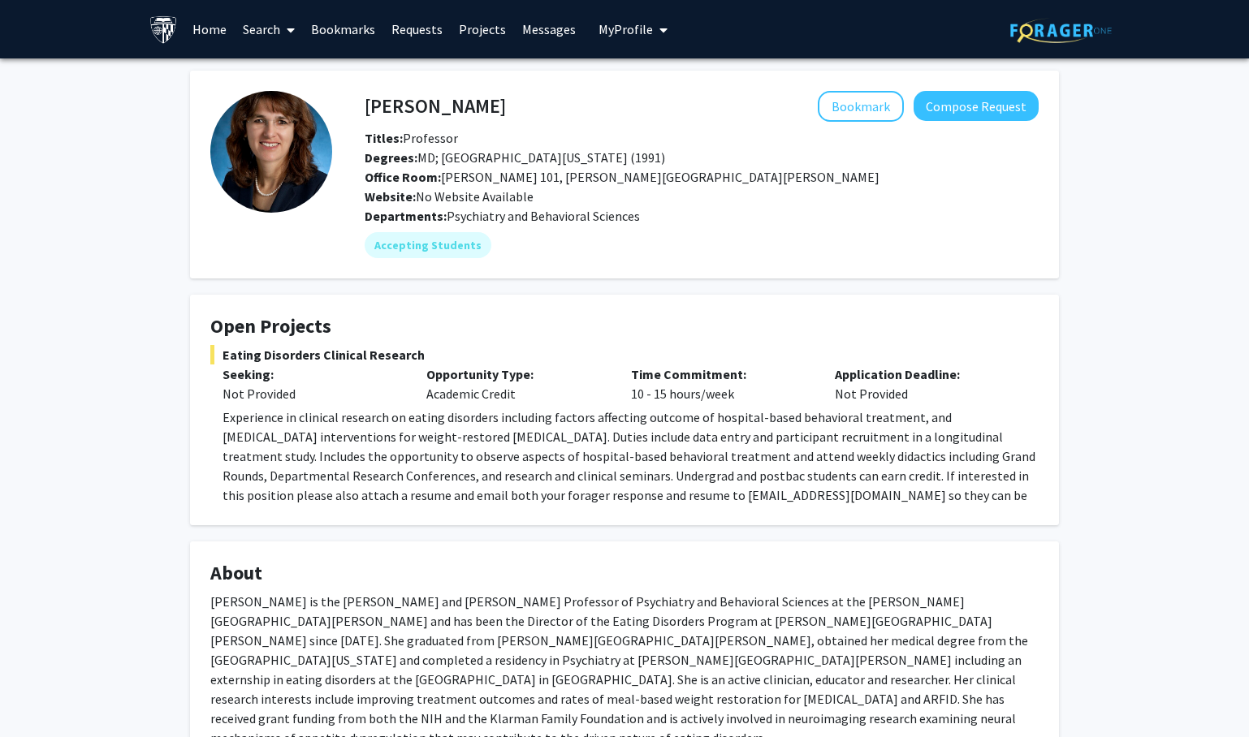
scroll to position [0, 0]
